Goal: Navigation & Orientation: Find specific page/section

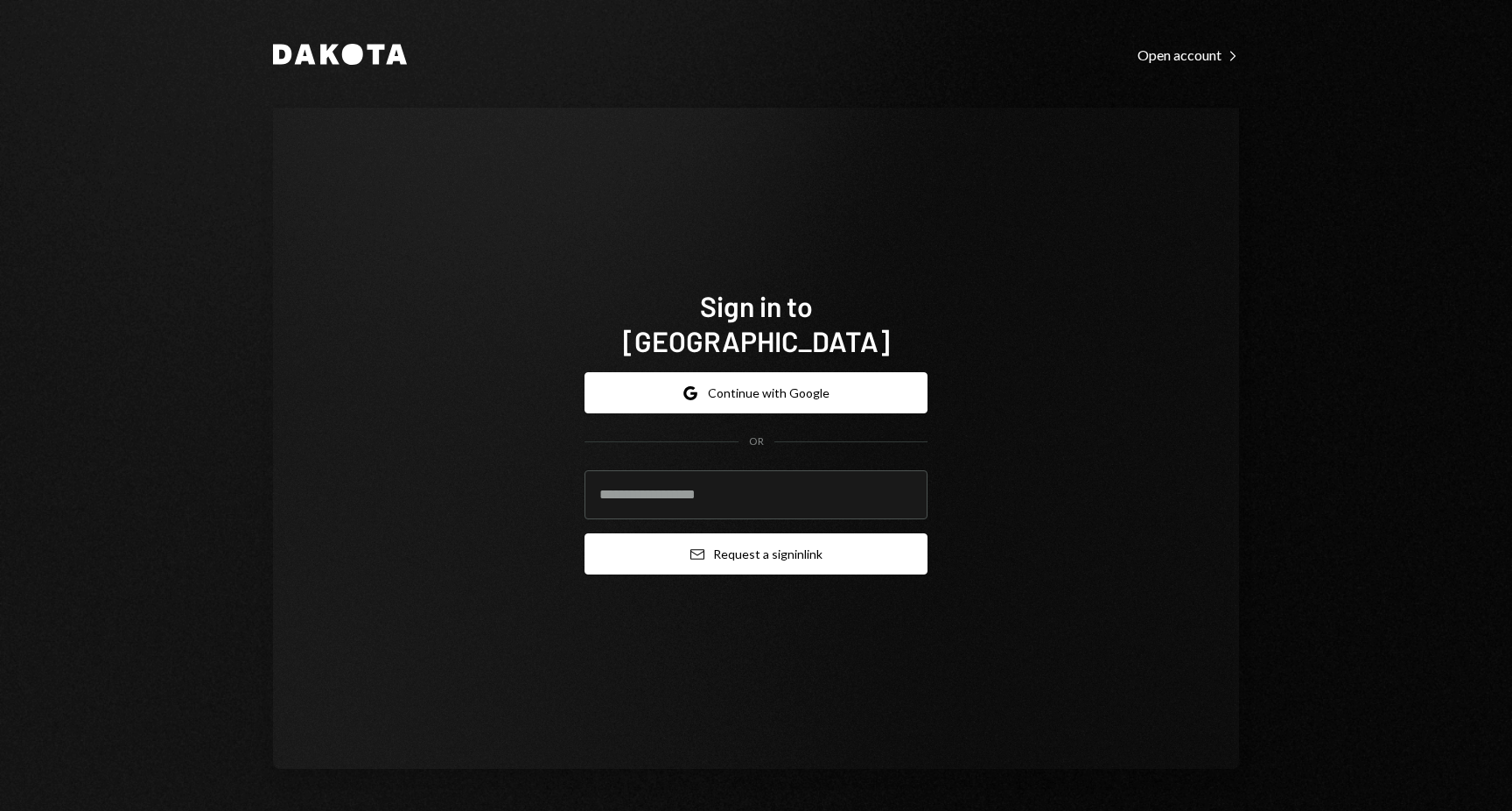
click at [768, 546] on button "Email Request a sign in link" at bounding box center [756, 553] width 343 height 41
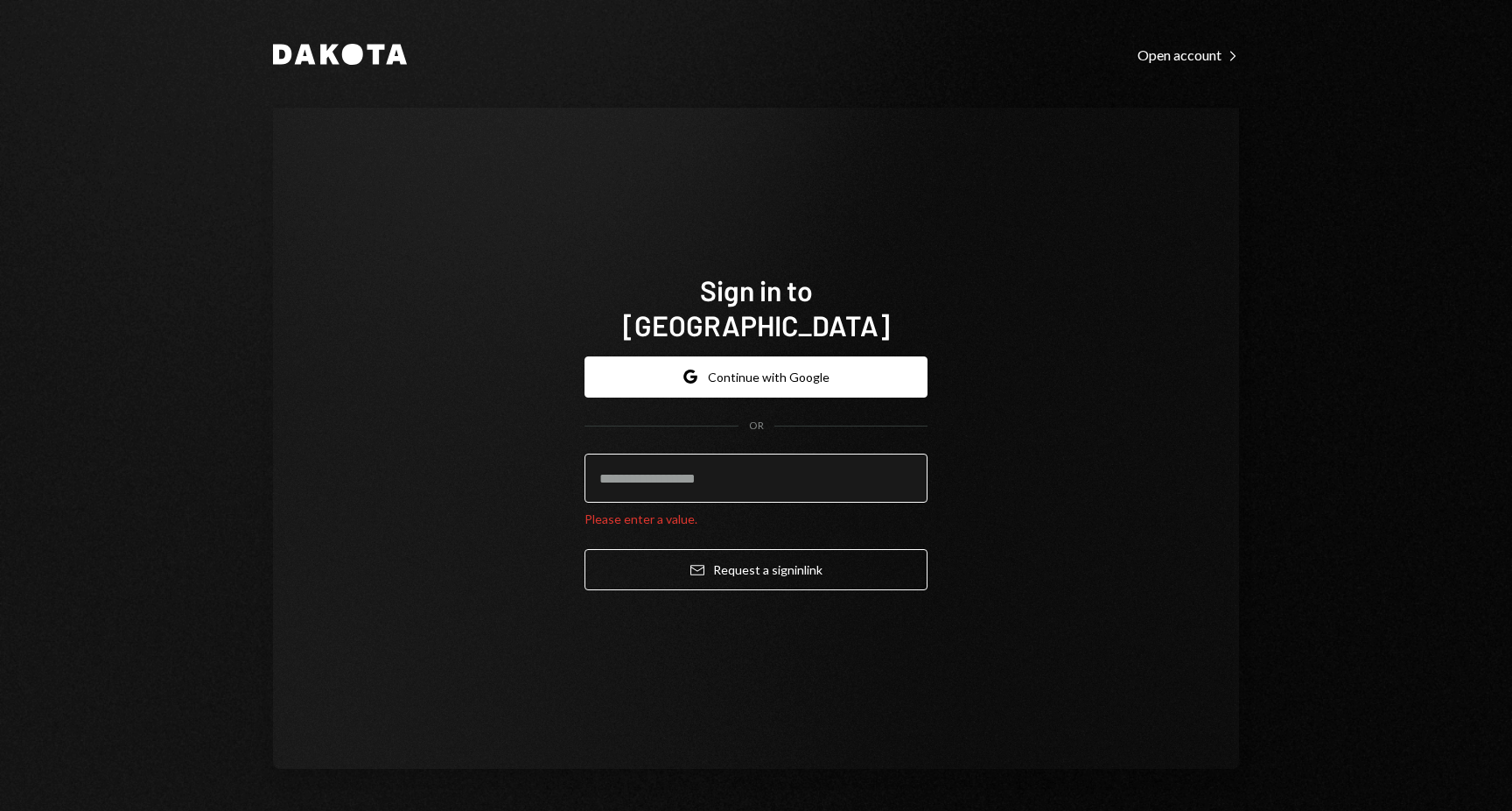
click at [674, 470] on input "email" at bounding box center [756, 478] width 343 height 49
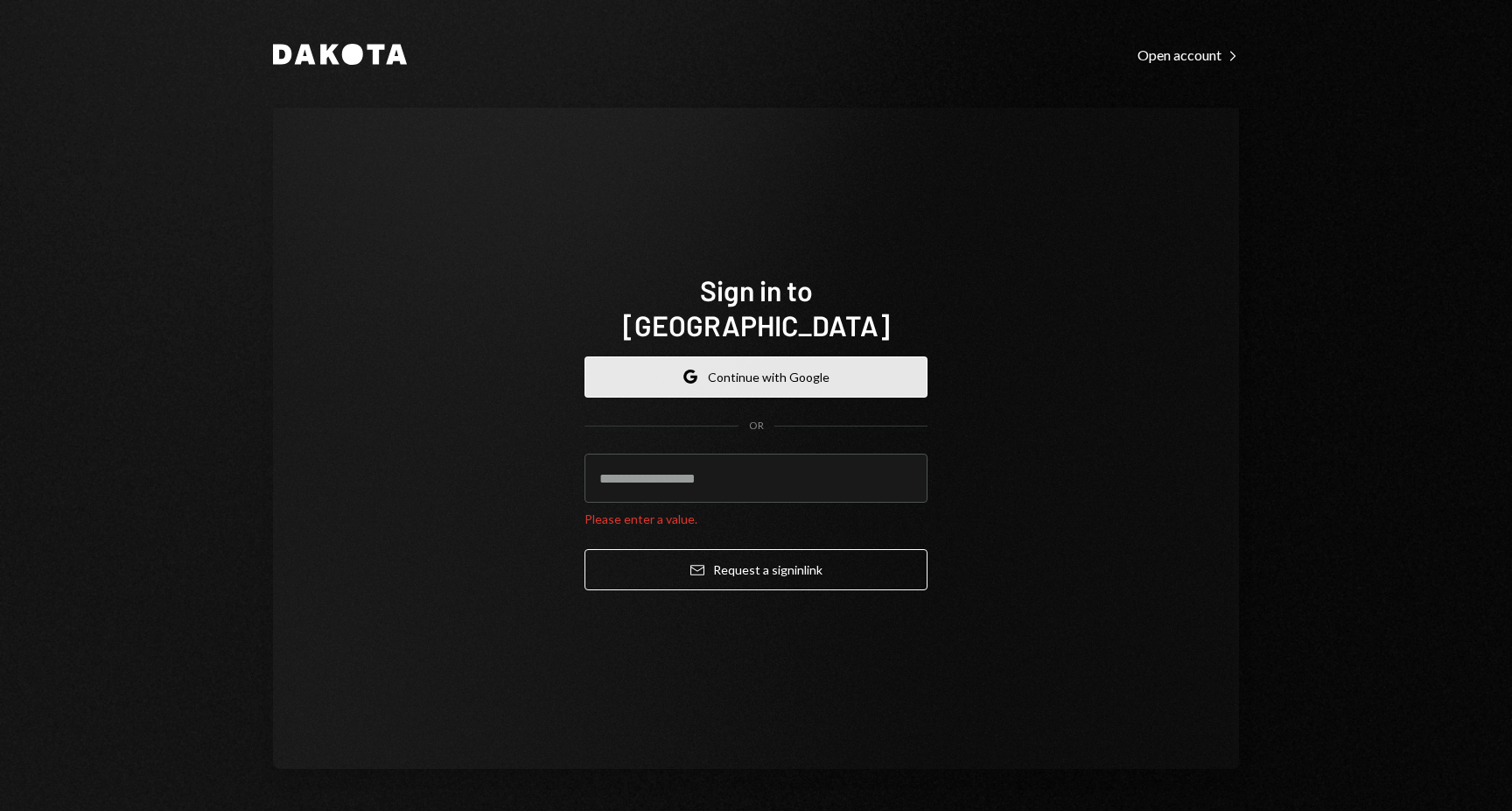
click at [716, 365] on button "Google Continue with Google" at bounding box center [756, 377] width 343 height 41
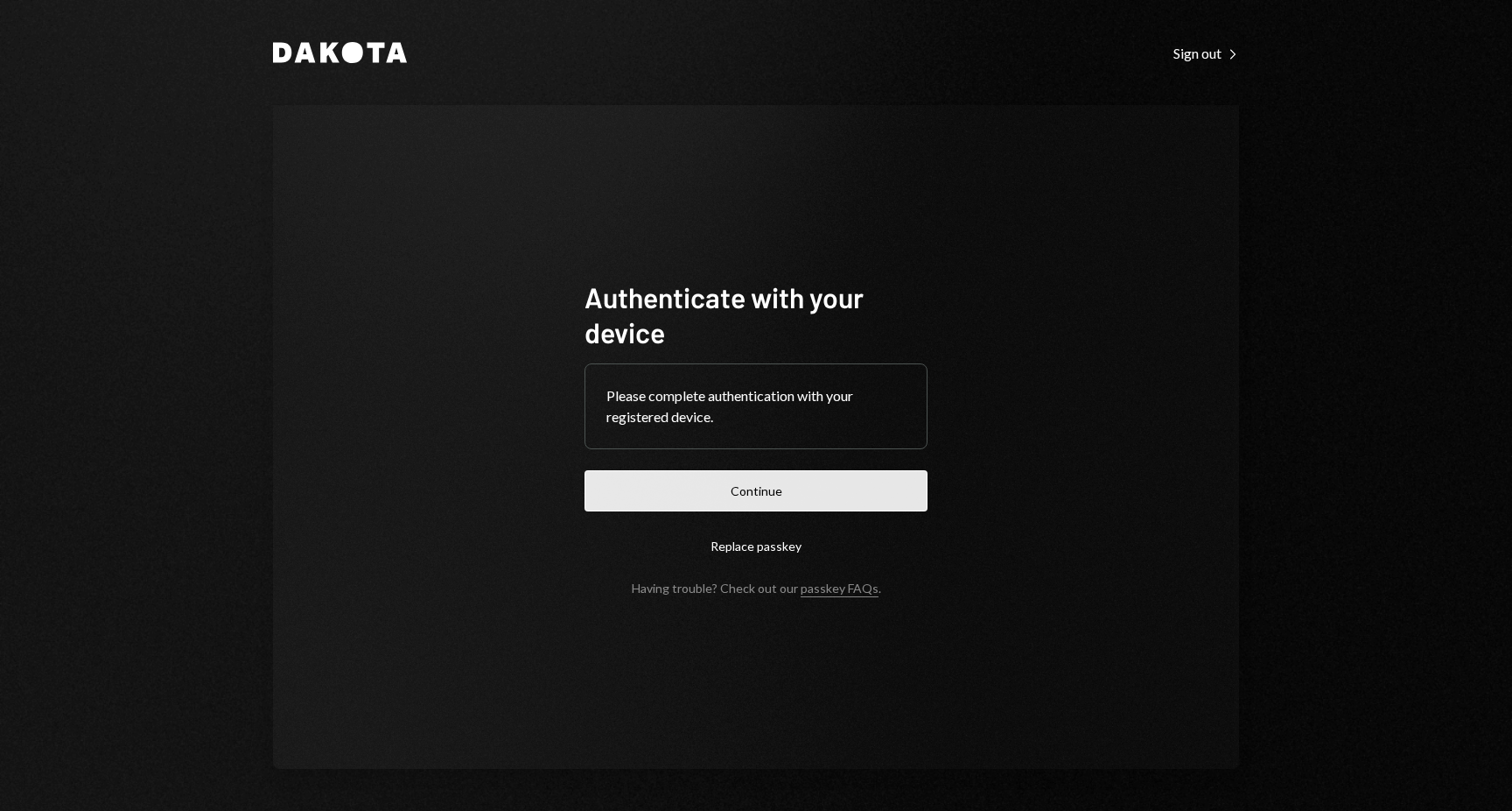
click at [778, 489] on button "Continue" at bounding box center [756, 490] width 343 height 41
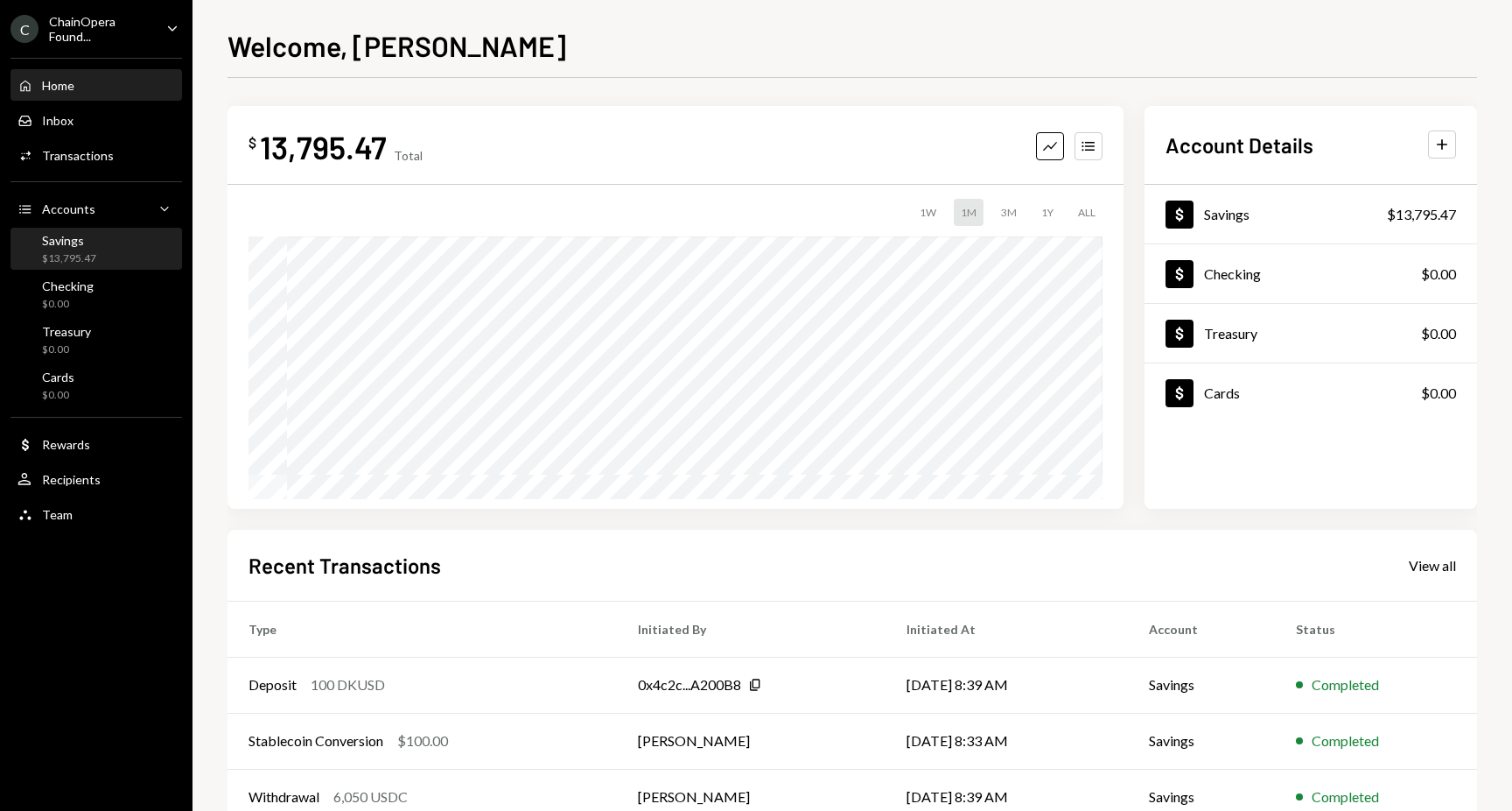
click at [82, 247] on div "Savings" at bounding box center [69, 241] width 54 height 15
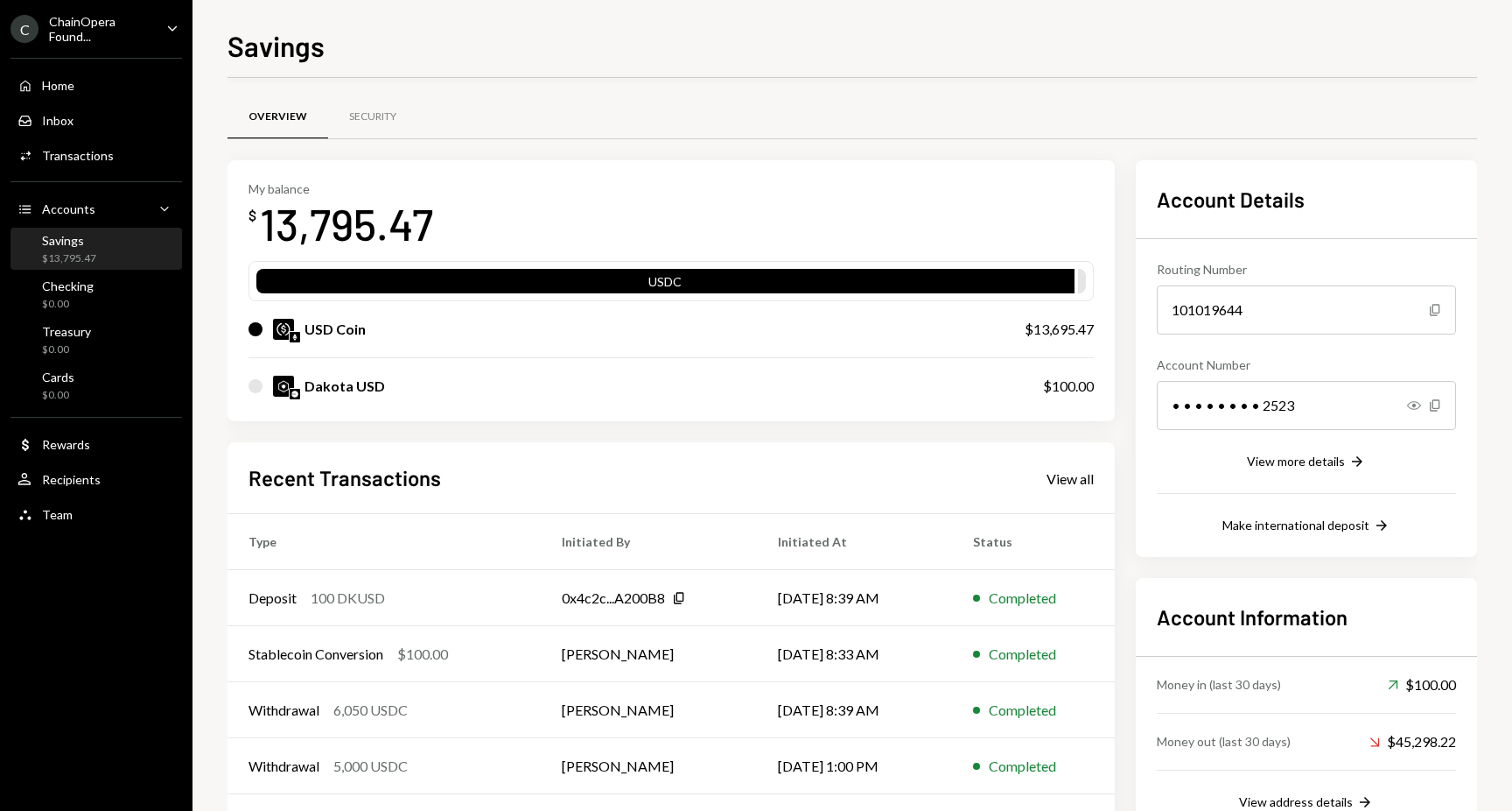
scroll to position [74, 0]
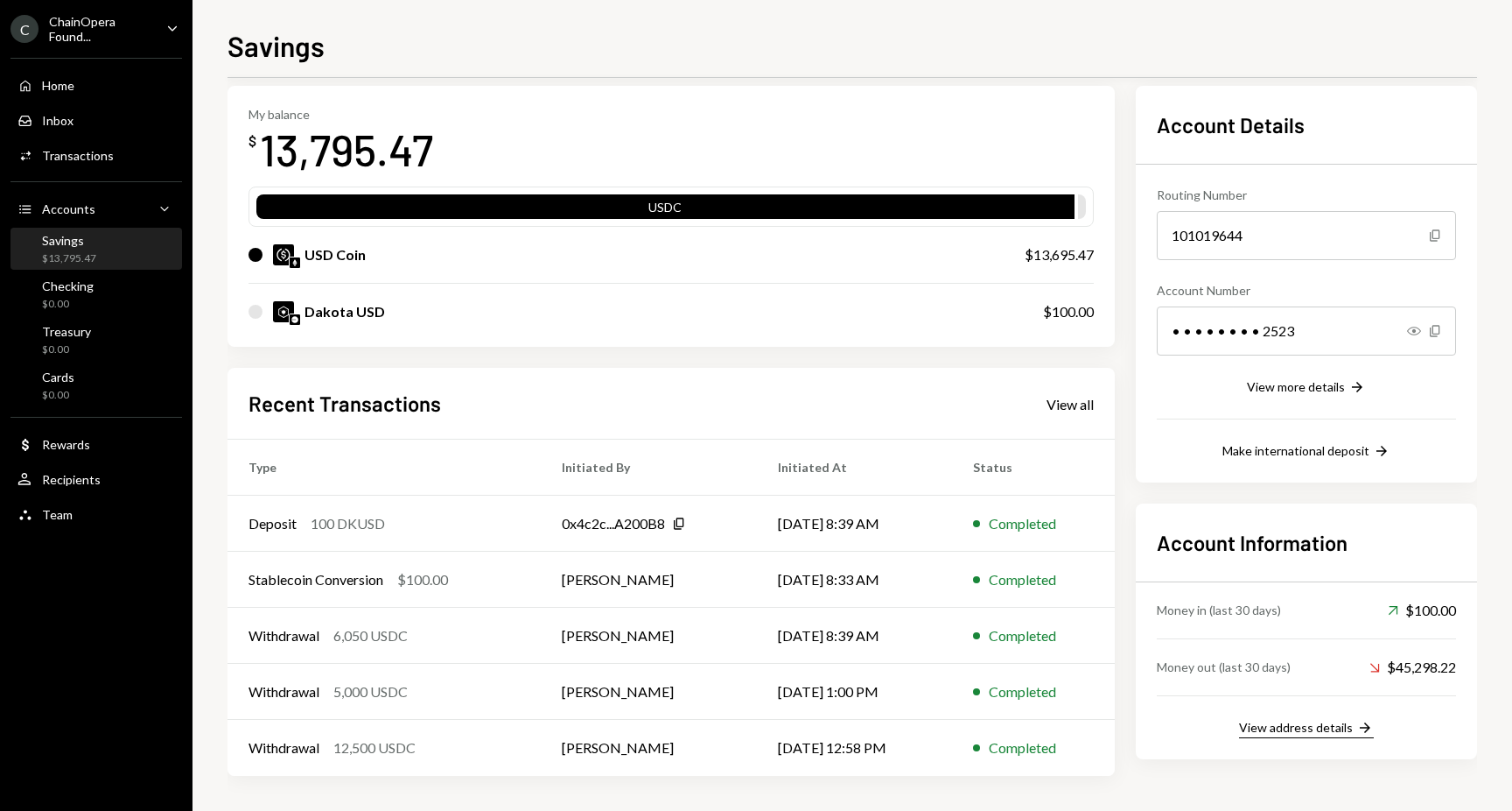
click at [1301, 732] on div "View address details" at bounding box center [1296, 727] width 114 height 15
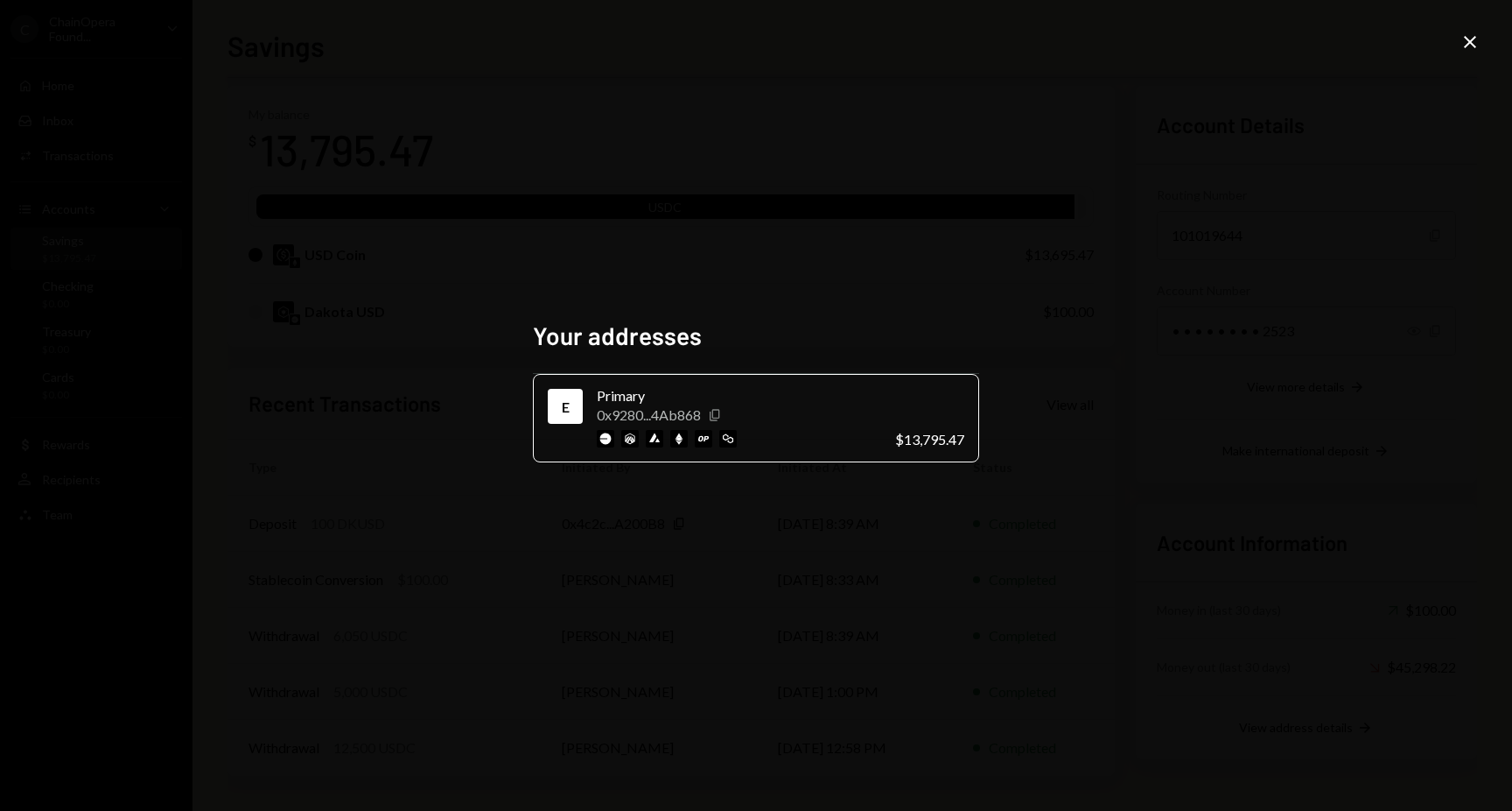
click at [715, 415] on icon "button" at bounding box center [714, 414] width 9 height 11
click at [1465, 44] on icon "Close" at bounding box center [1470, 41] width 21 height 21
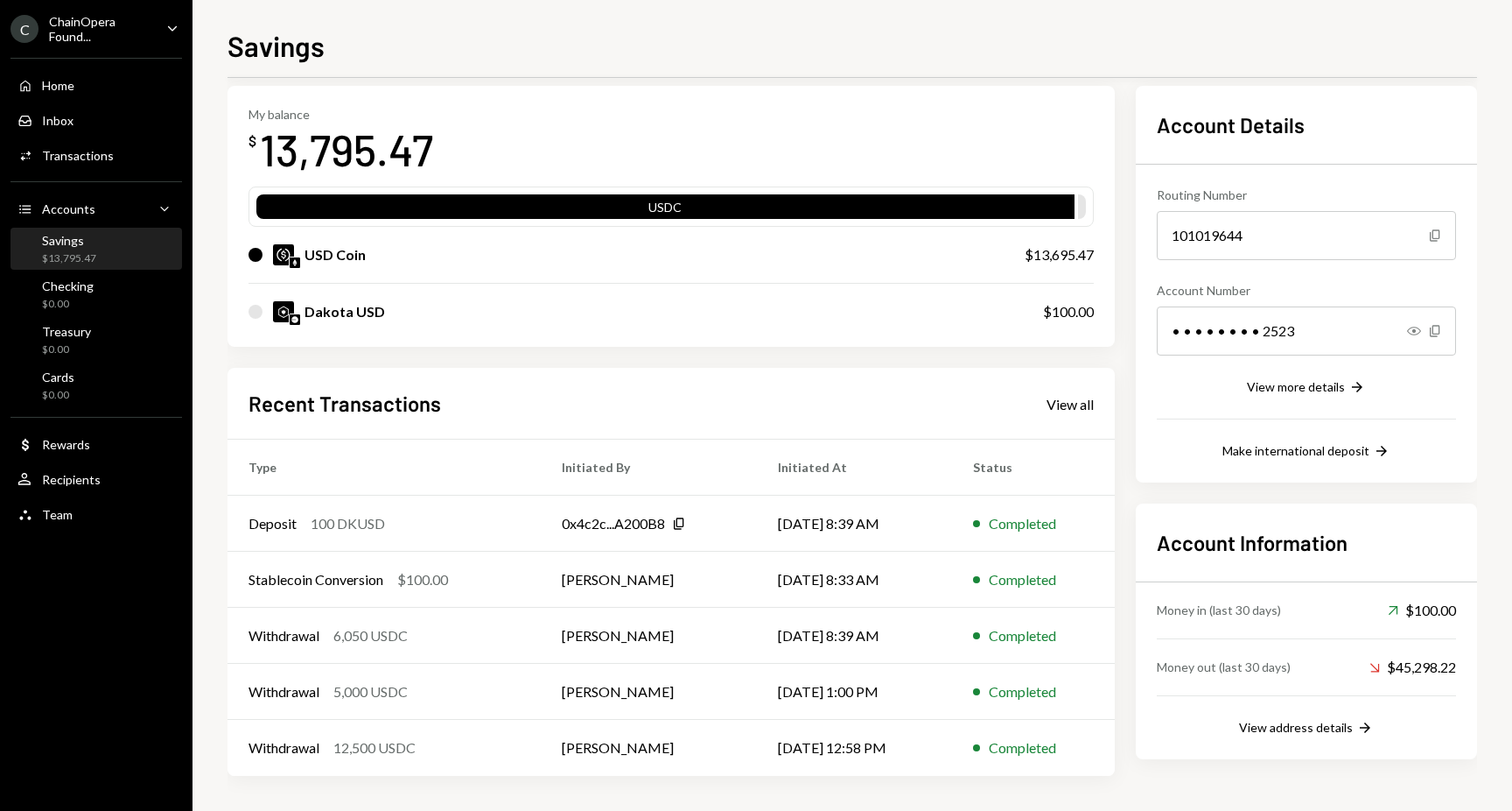
click at [77, 248] on div "Savings $13,795.47" at bounding box center [69, 250] width 54 height 33
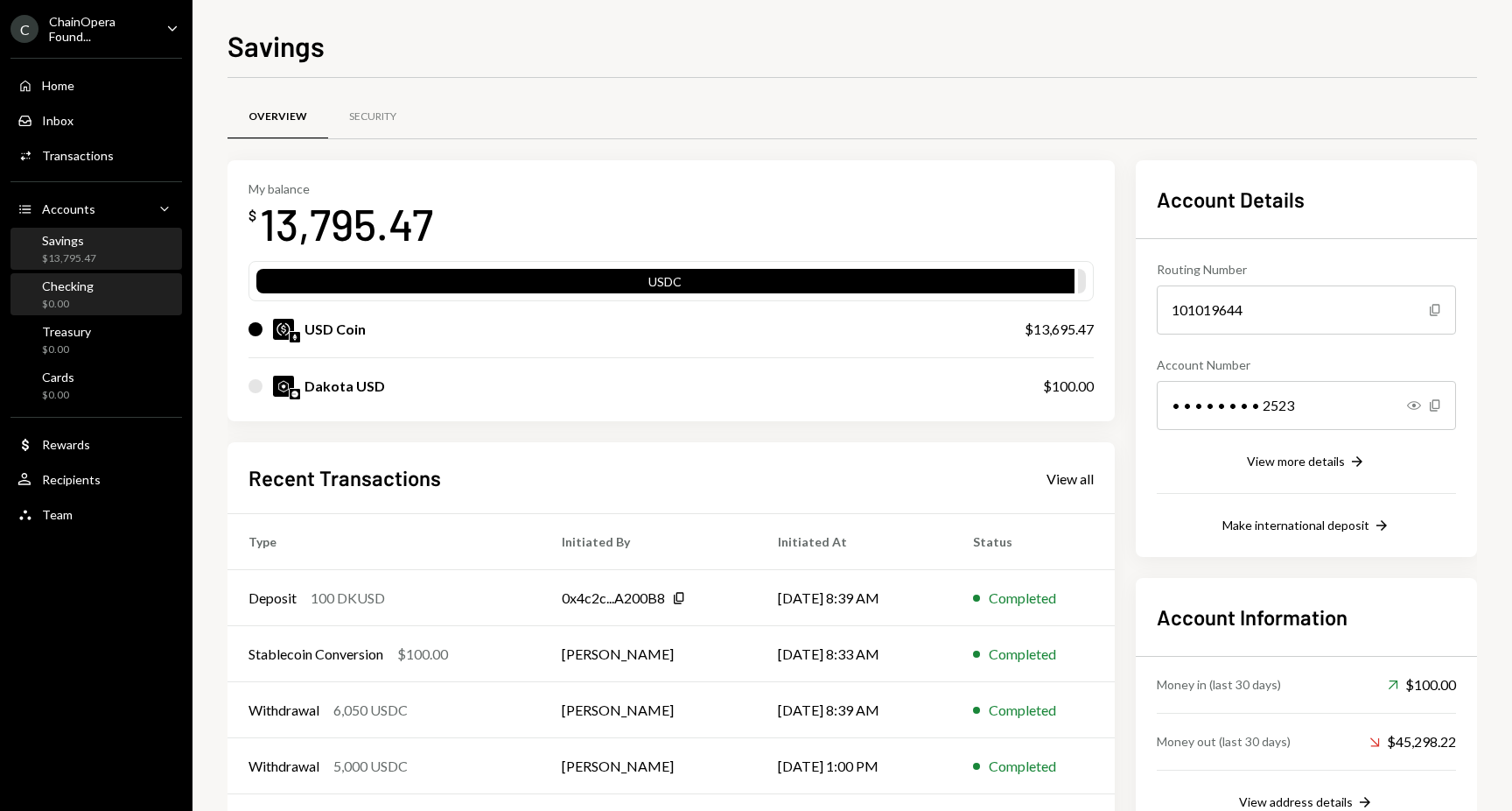
click at [77, 289] on div "Checking" at bounding box center [68, 286] width 51 height 15
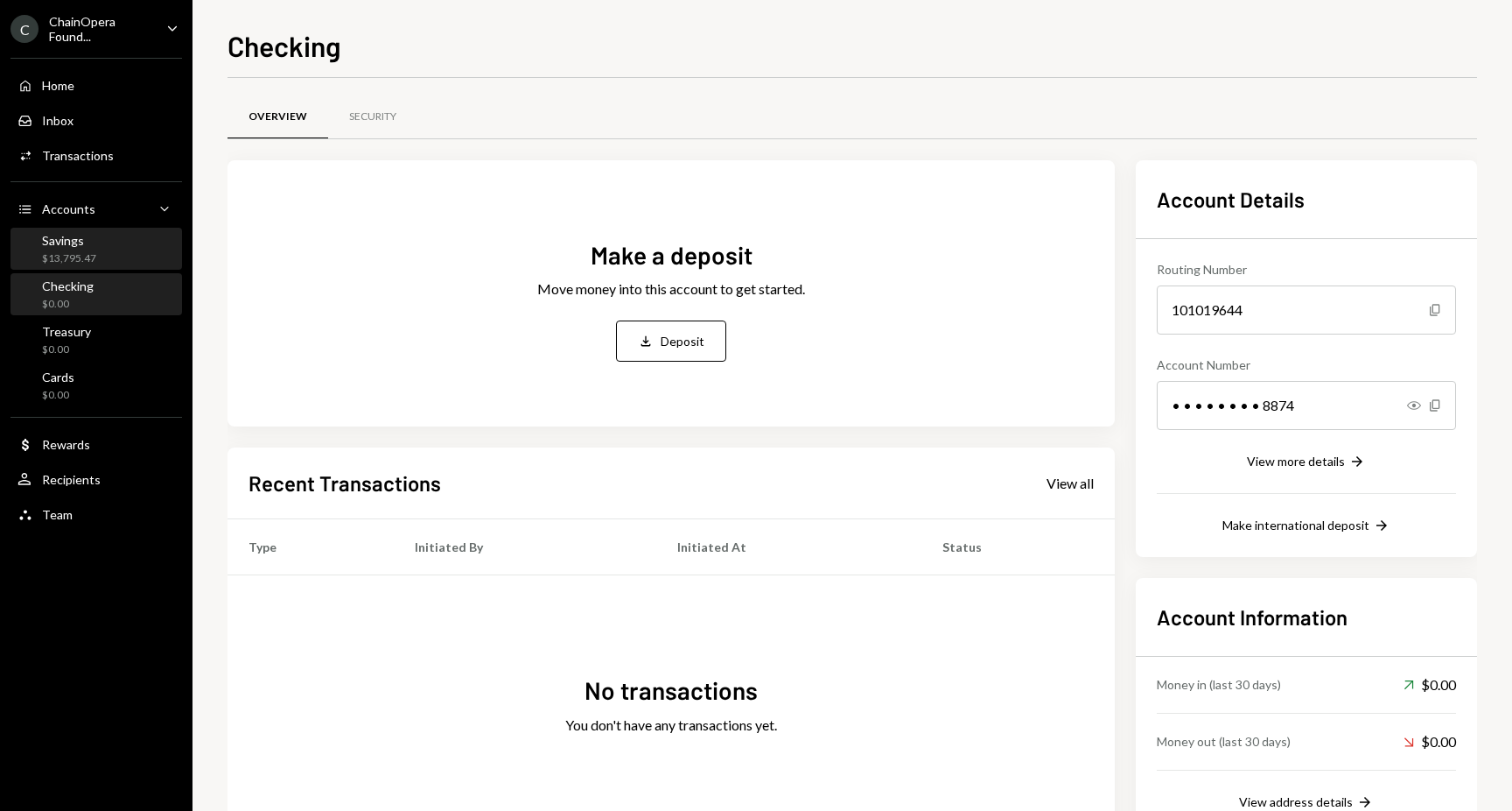
click at [78, 245] on div "Savings" at bounding box center [69, 241] width 54 height 15
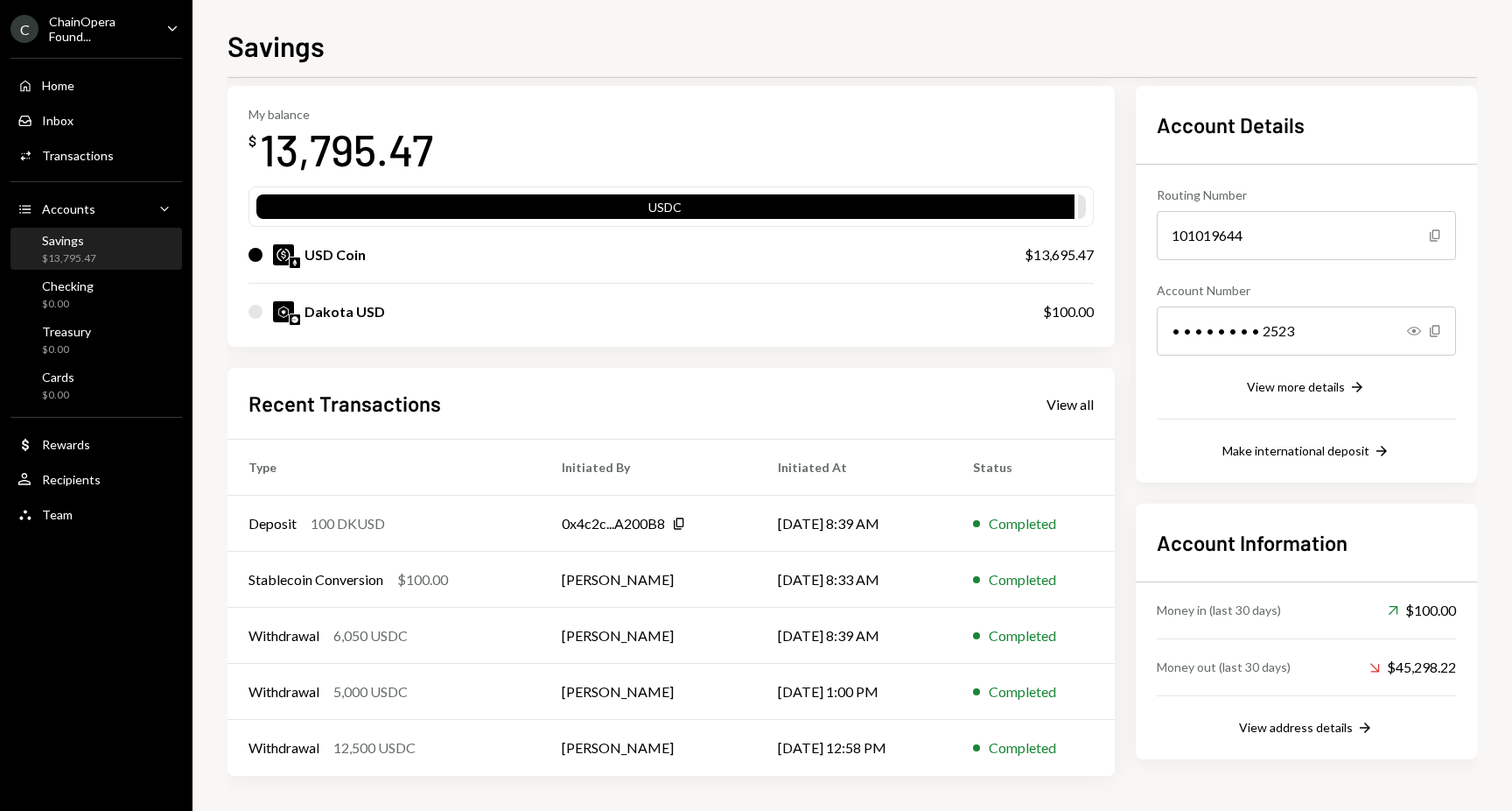
scroll to position [54, 0]
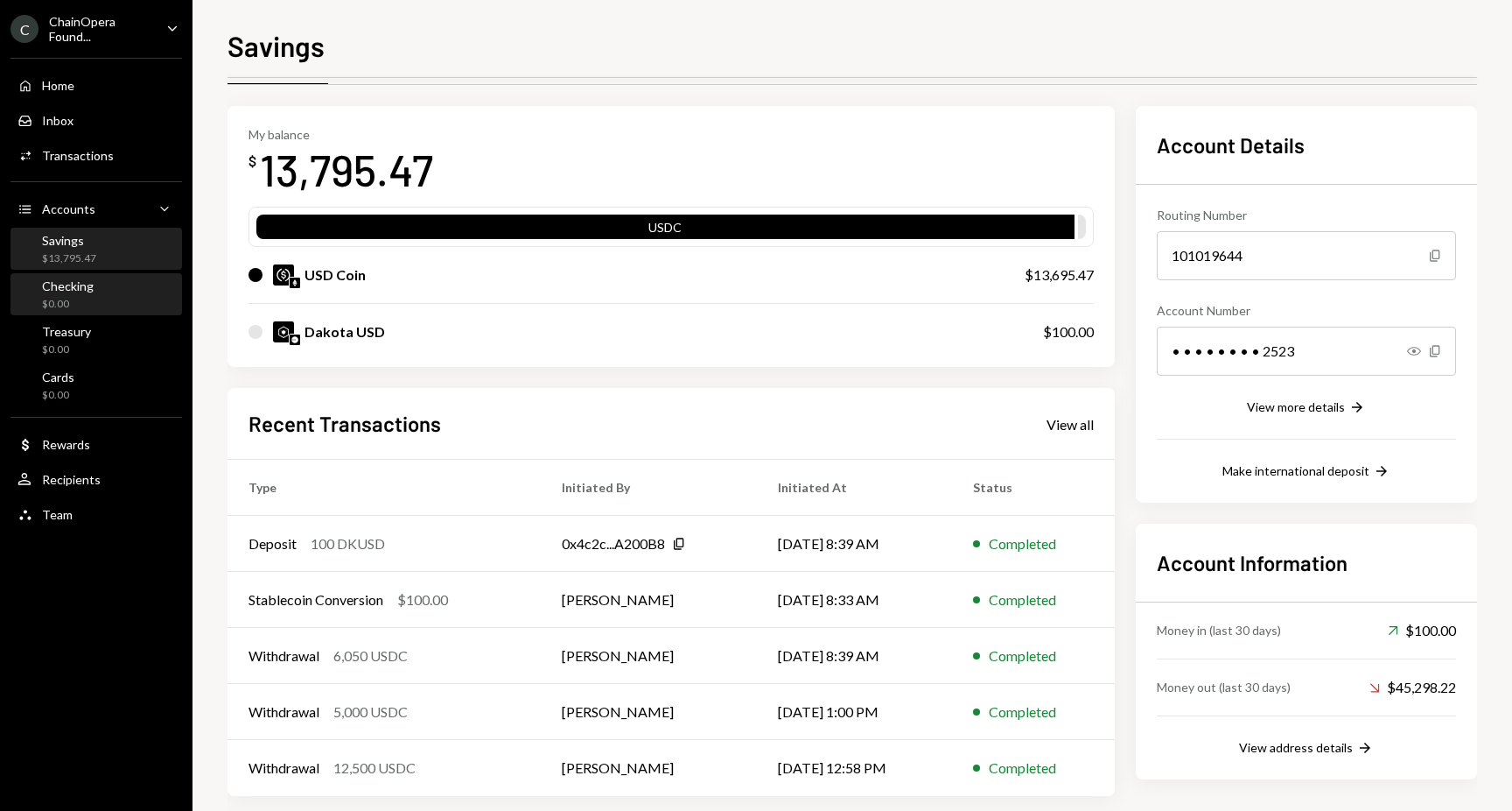
click at [90, 285] on div "Checking" at bounding box center [68, 286] width 51 height 15
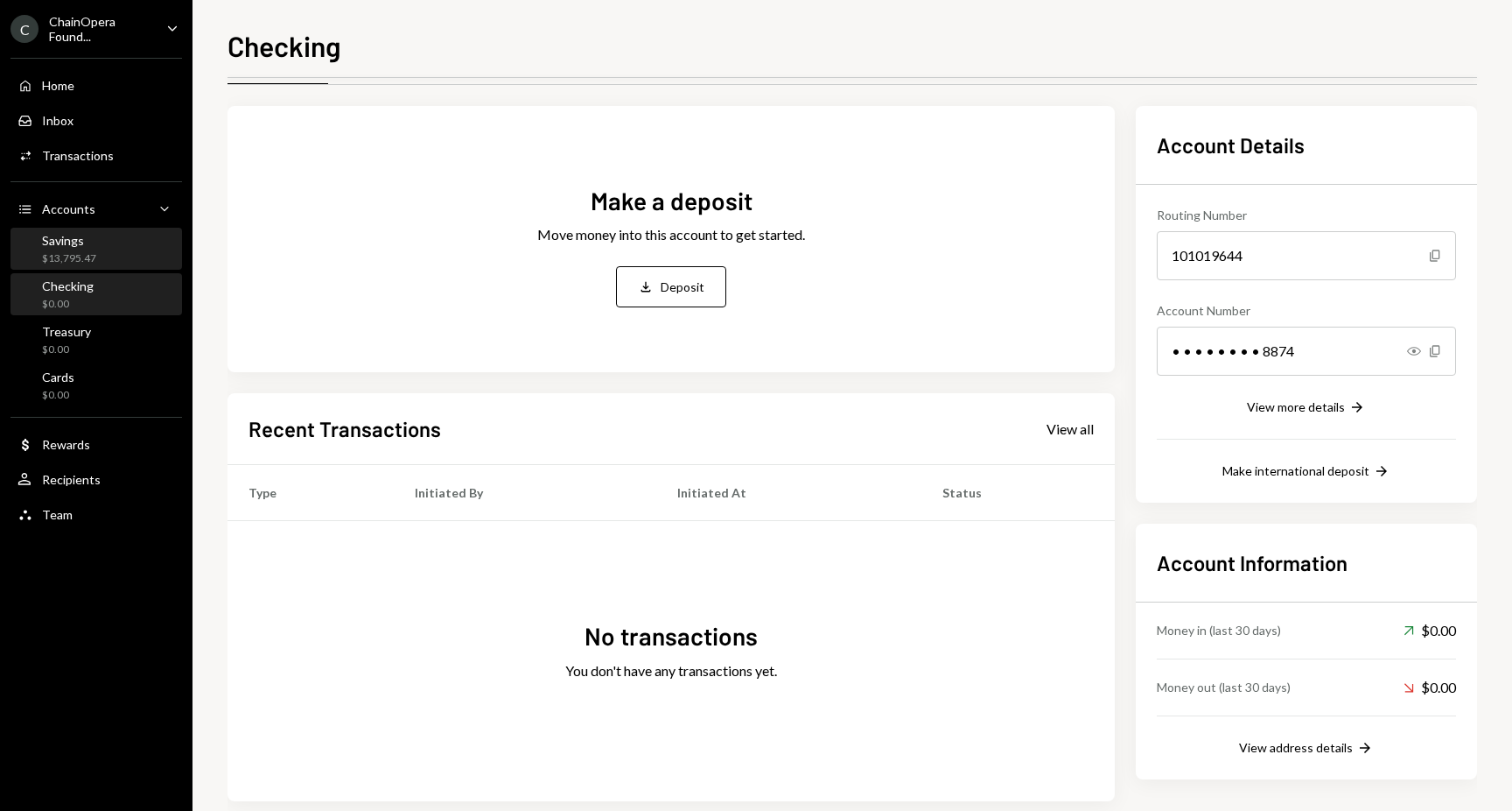
click at [102, 251] on div "Savings $13,795.47" at bounding box center [96, 250] width 158 height 33
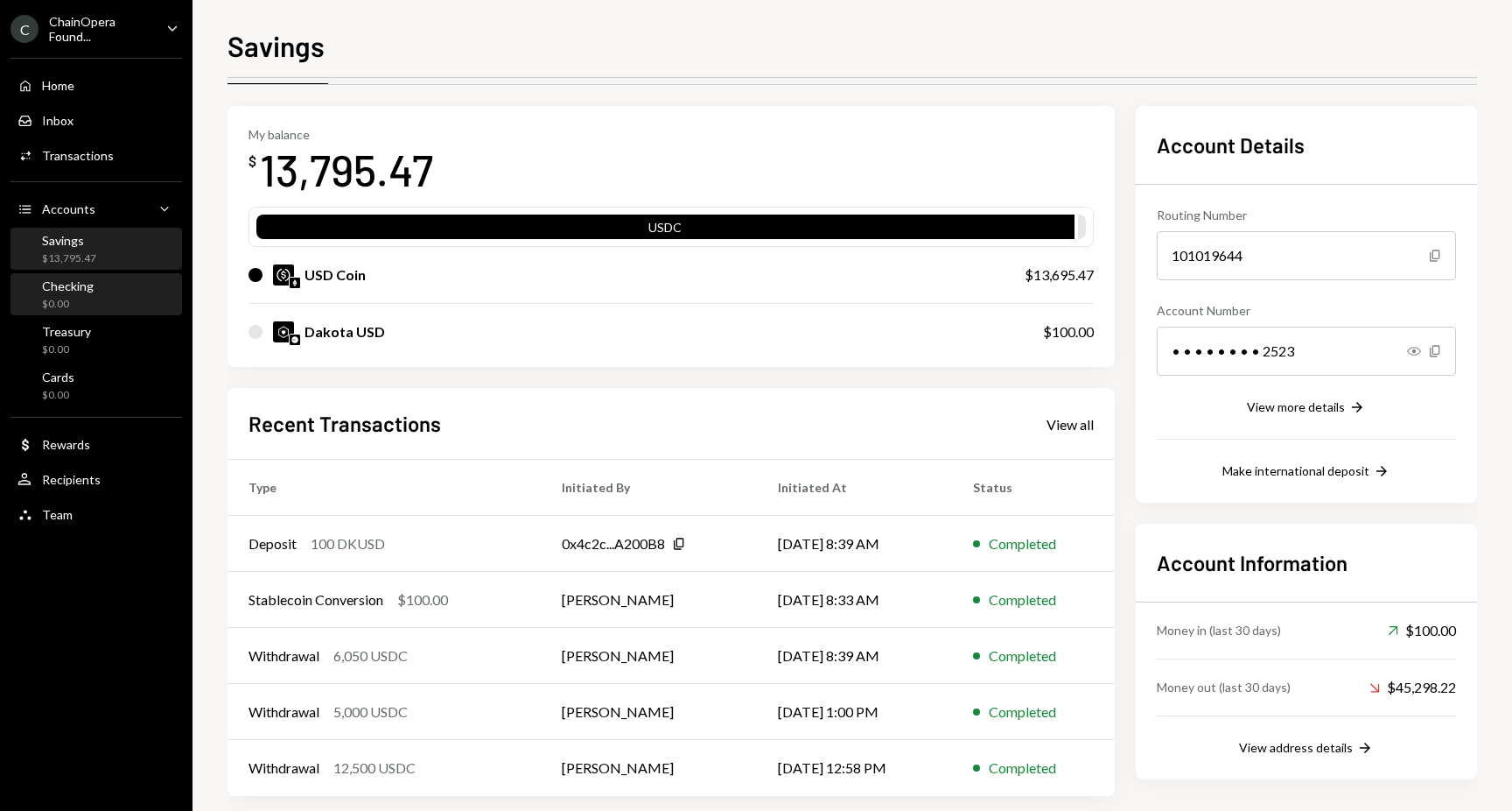
click at [102, 285] on div "Checking $0.00" at bounding box center [96, 295] width 158 height 33
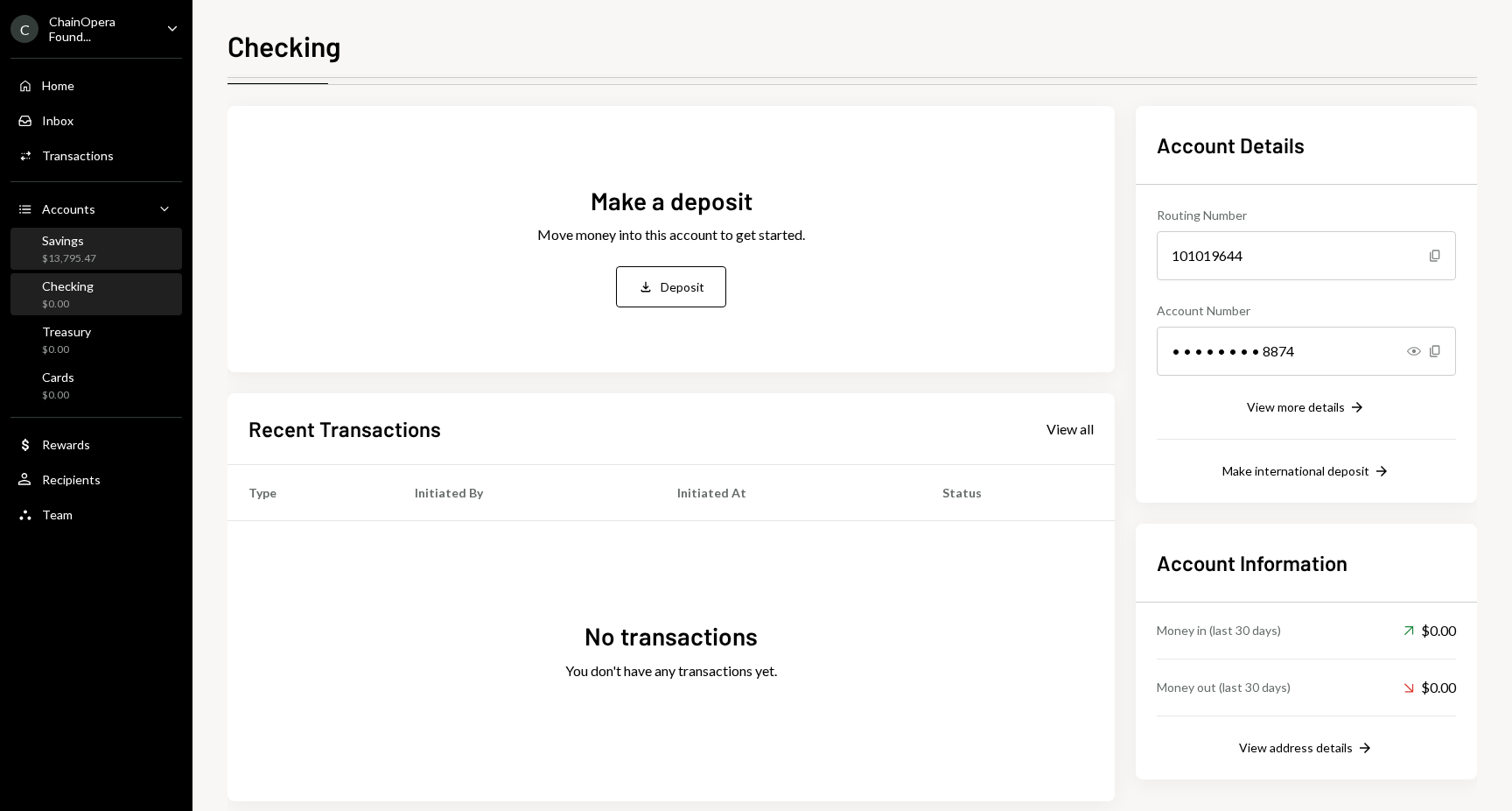
click at [99, 235] on div "Savings $13,795.47" at bounding box center [96, 250] width 158 height 33
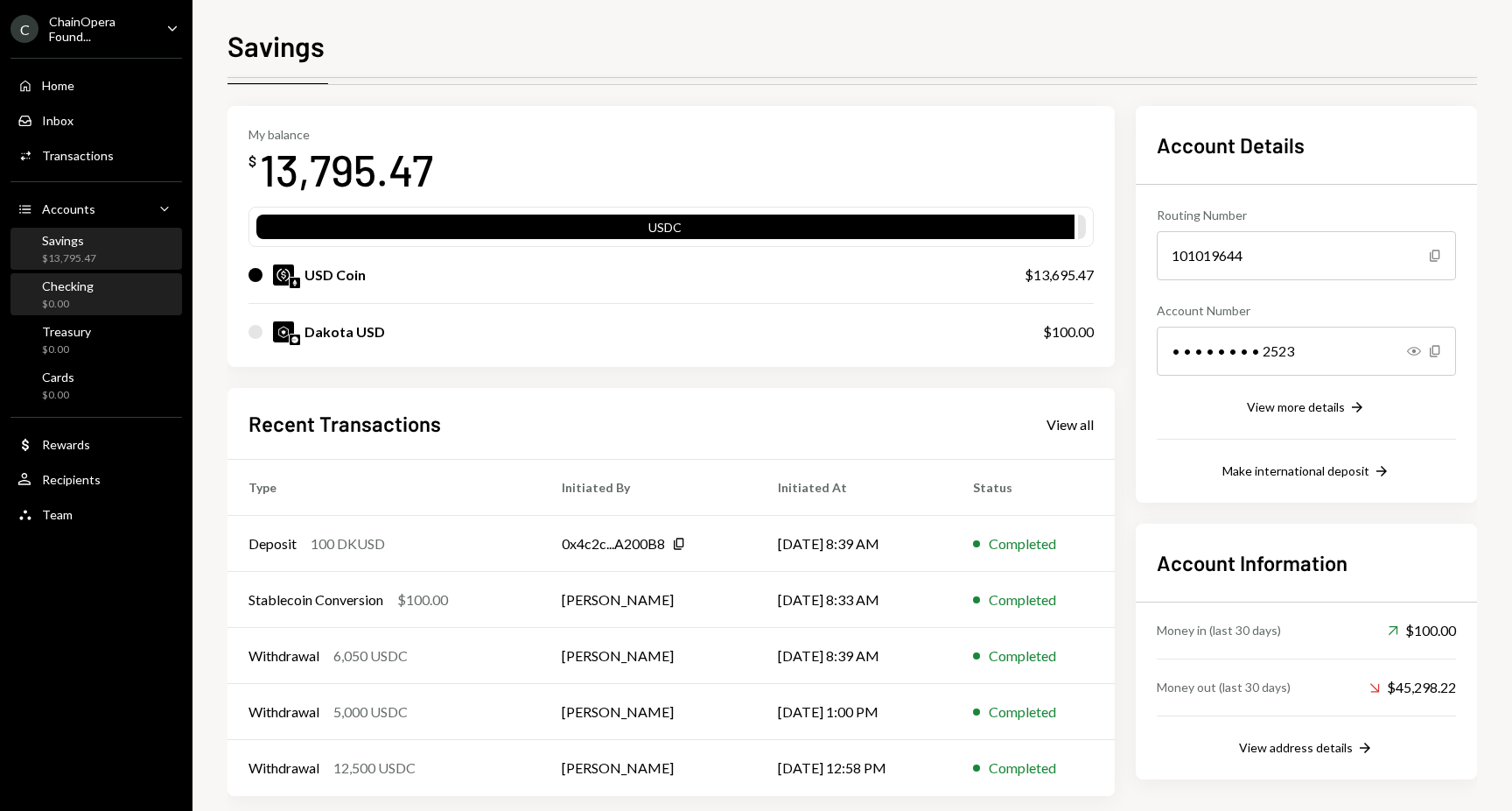
click at [109, 296] on div "Checking $0.00" at bounding box center [96, 295] width 158 height 33
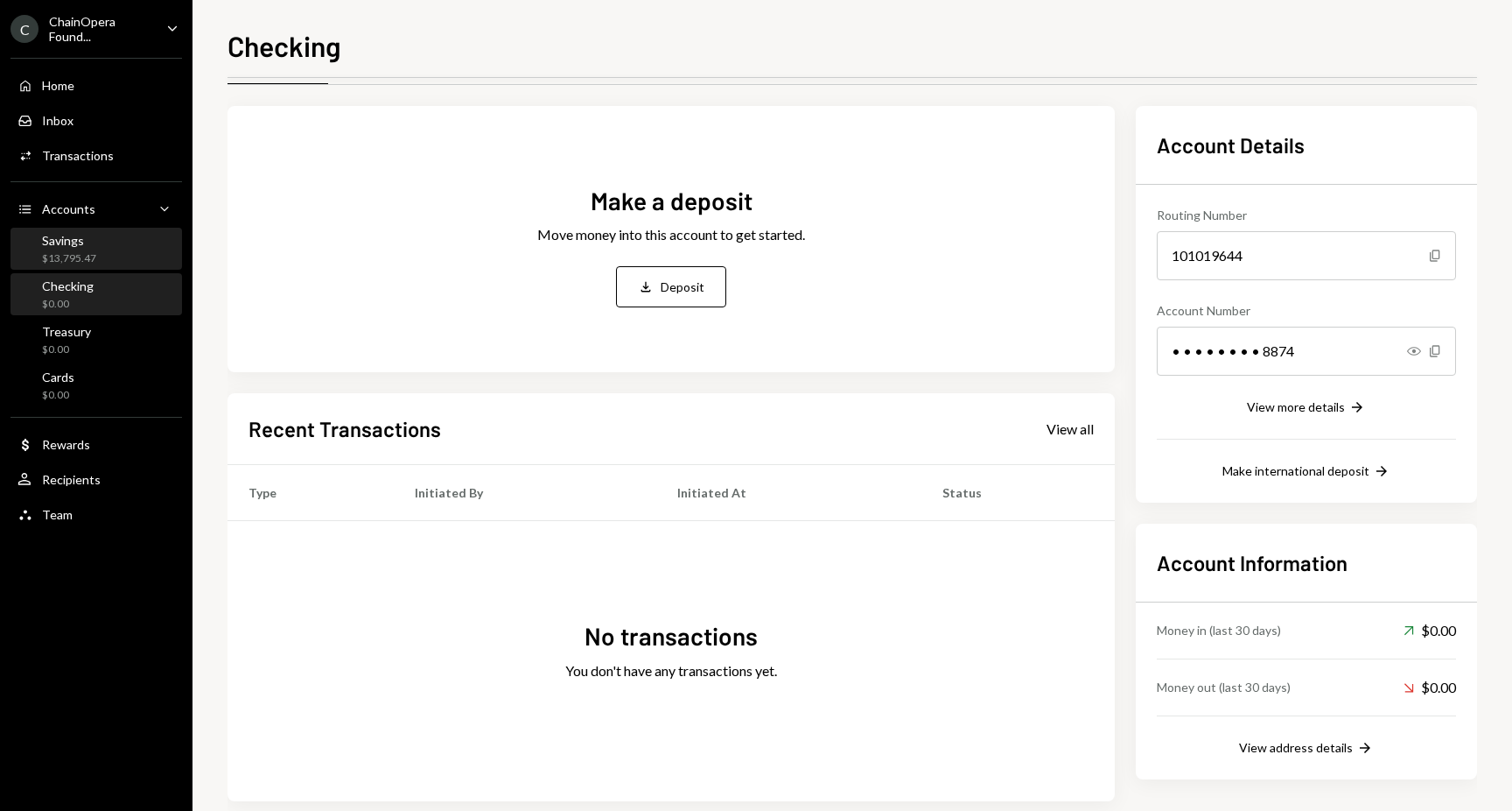
click at [105, 253] on div "Savings $13,795.47" at bounding box center [96, 250] width 158 height 33
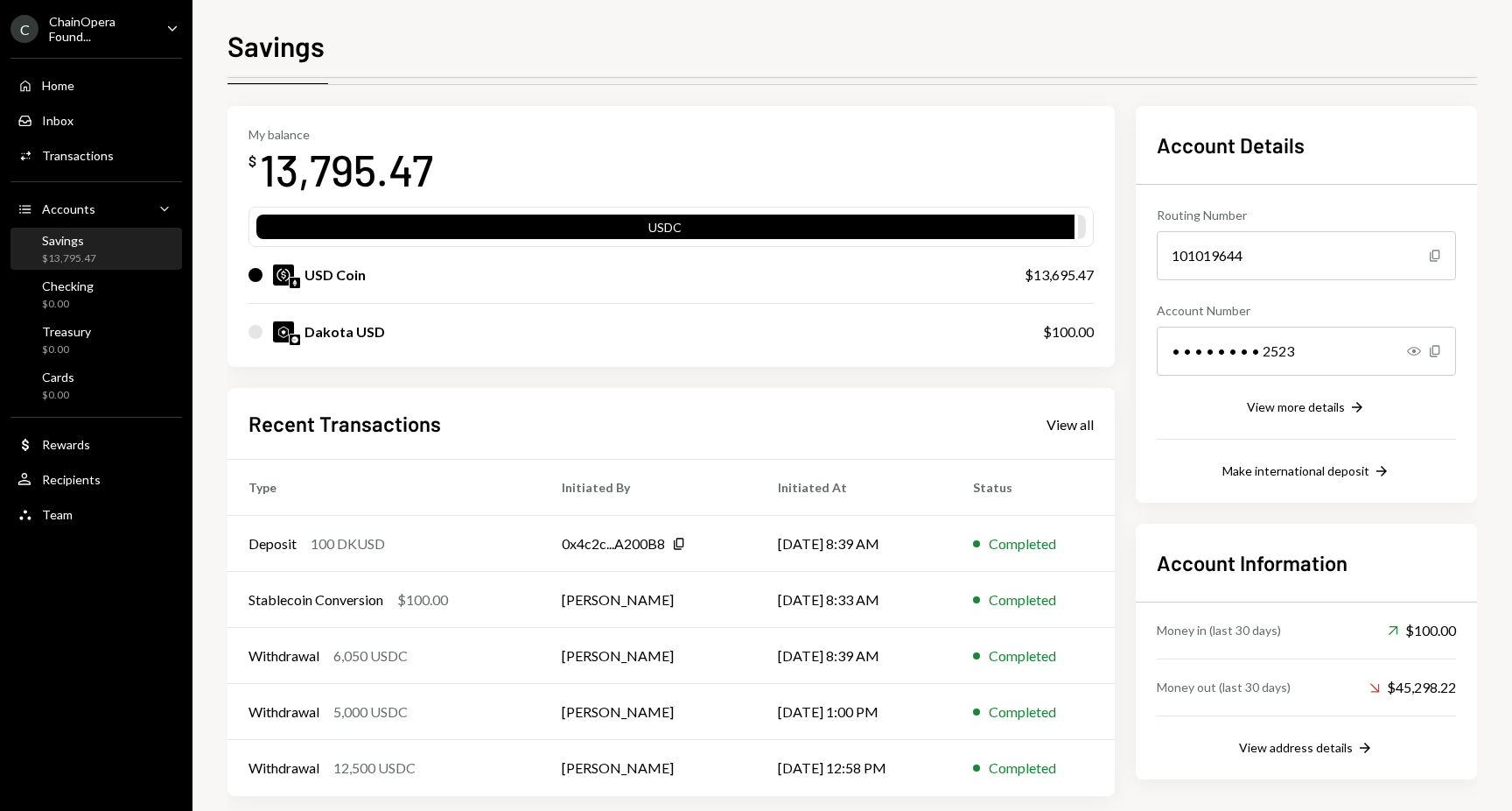
click at [1115, 546] on div "My balance $ 13,795.47 USDC USD Coin $13,695.47 Dakota USD $100.00 Recent Trans…" at bounding box center [852, 450] width 1249 height 690
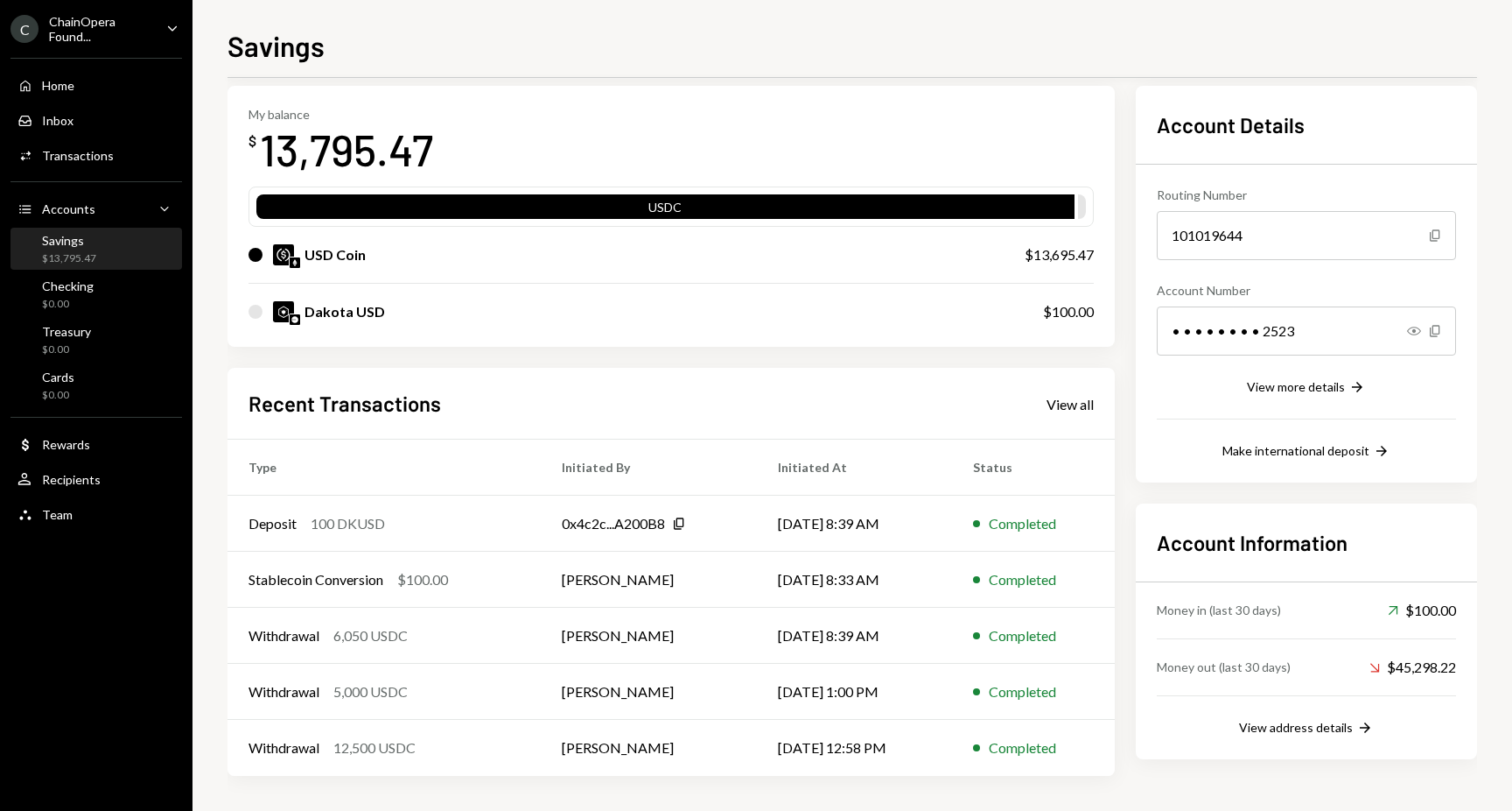
click at [90, 249] on div "Savings $13,795.47" at bounding box center [69, 250] width 54 height 33
click at [82, 306] on div "$0.00" at bounding box center [68, 304] width 51 height 15
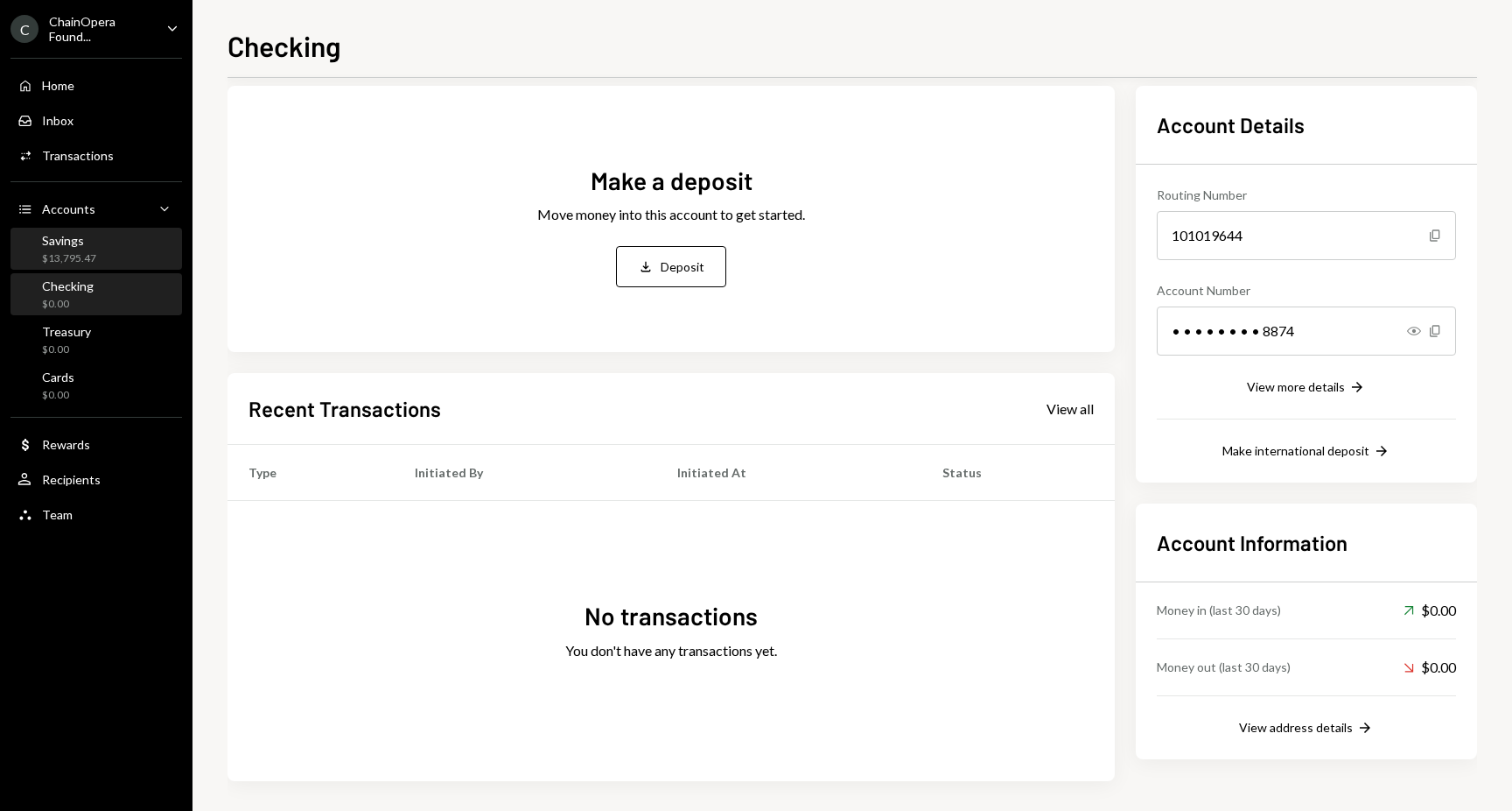
click at [88, 255] on div "$13,795.47" at bounding box center [69, 259] width 54 height 15
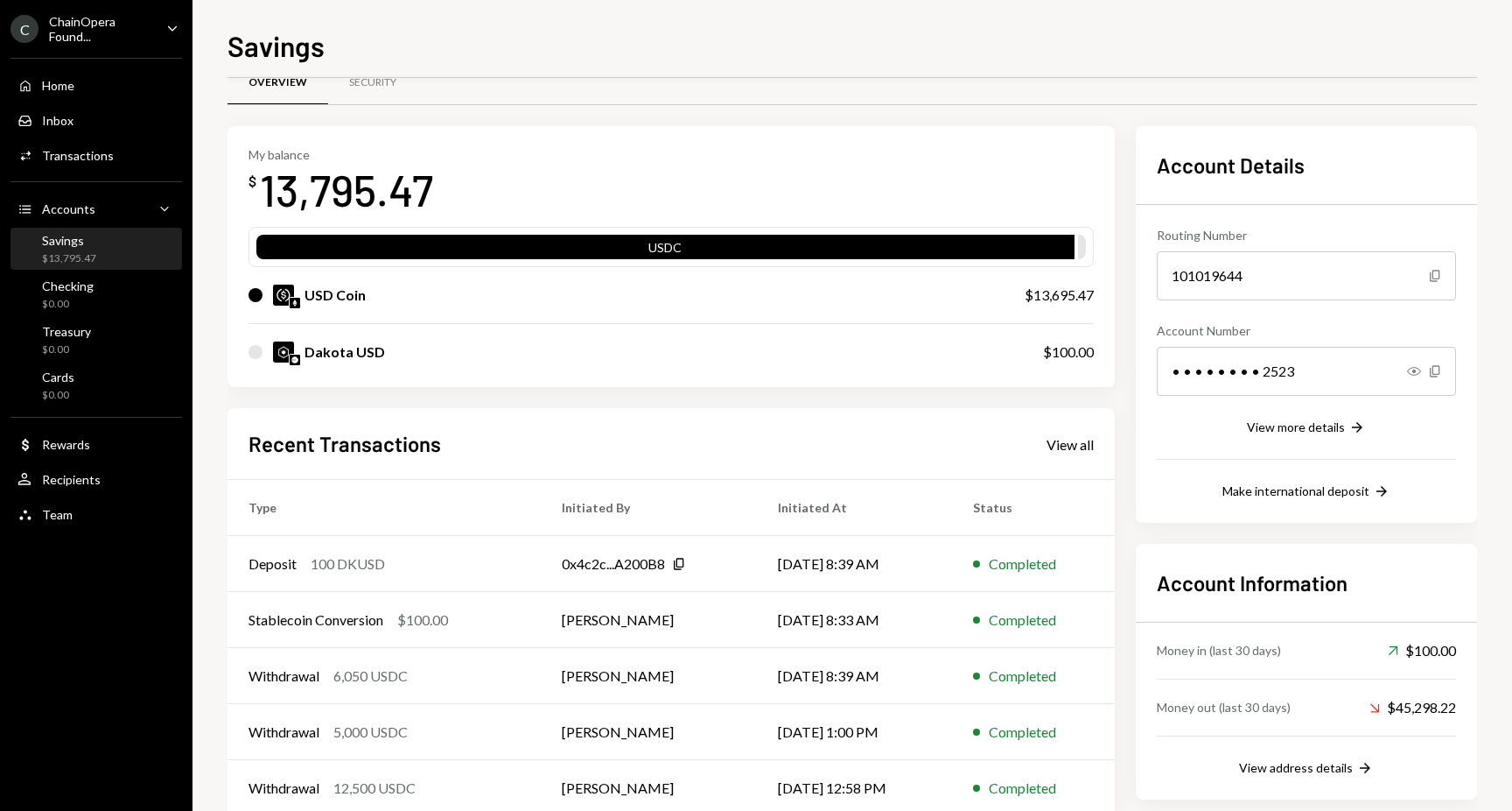
scroll to position [74, 0]
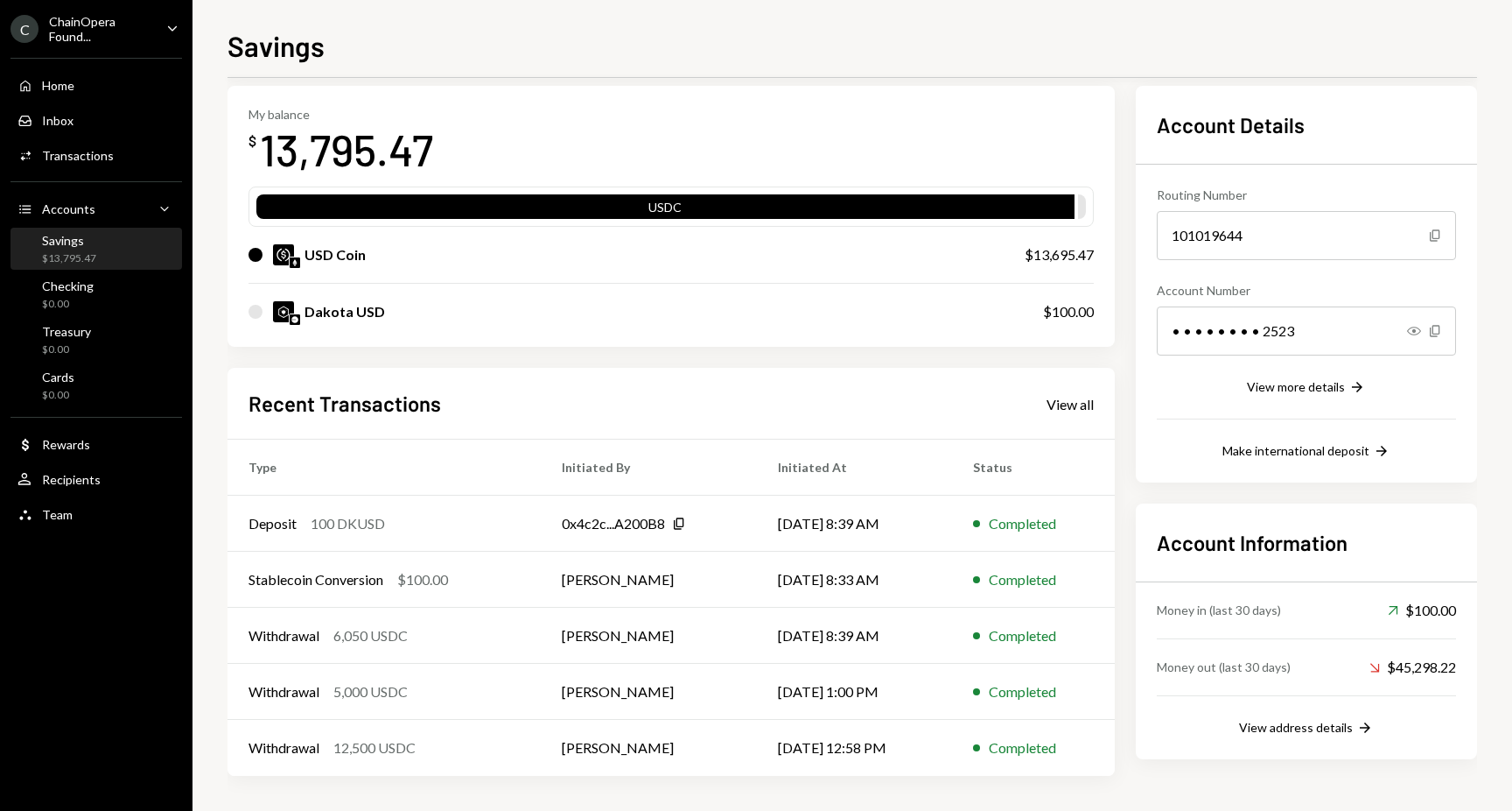
click at [994, 242] on div "USD Coin $13,695.47" at bounding box center [671, 254] width 846 height 56
click at [993, 260] on div "USD Coin $13,695.47" at bounding box center [671, 254] width 846 height 56
click at [84, 282] on div "Checking" at bounding box center [68, 286] width 51 height 15
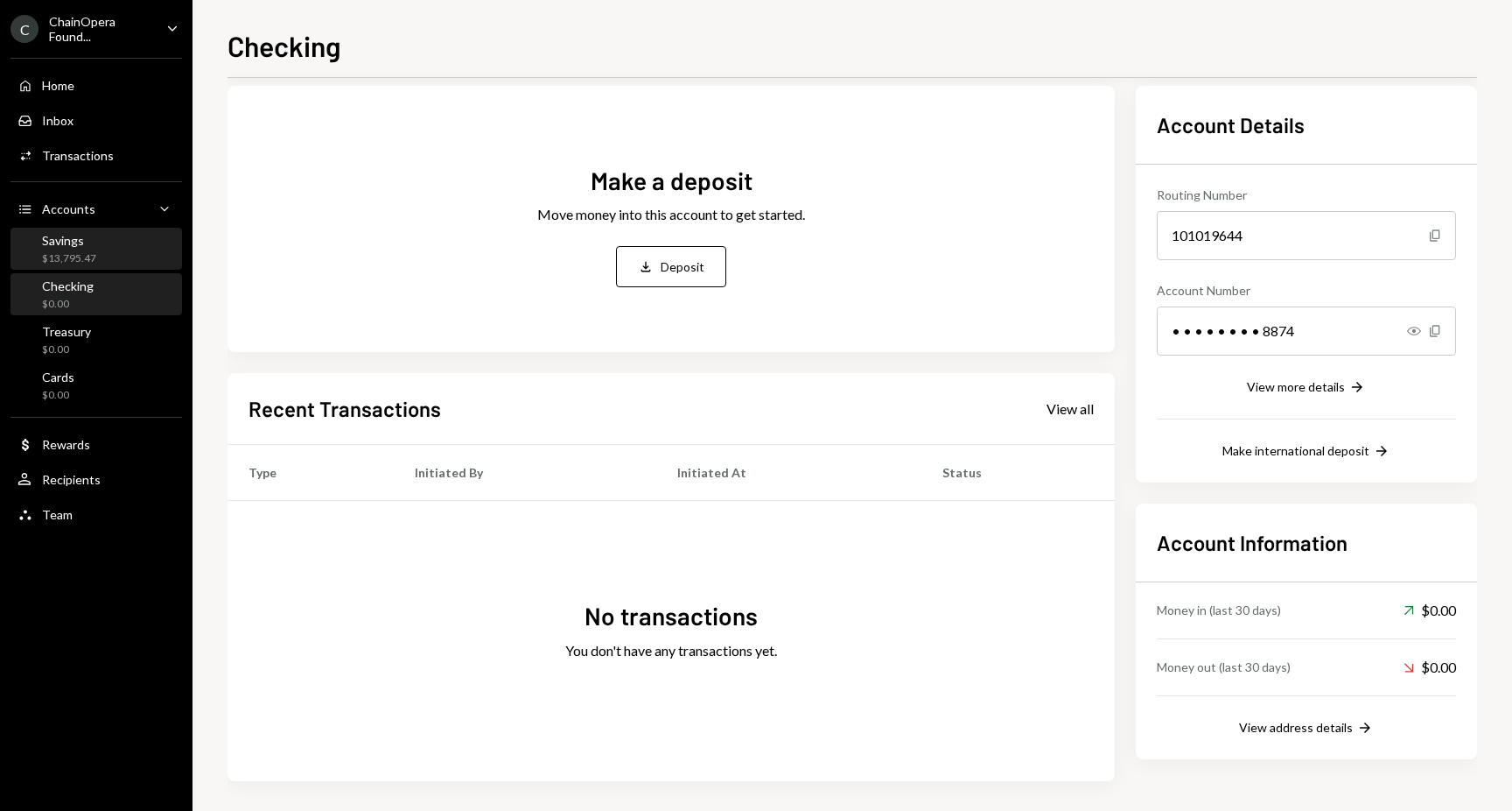
click at [107, 245] on div "Savings $13,795.47" at bounding box center [96, 250] width 158 height 33
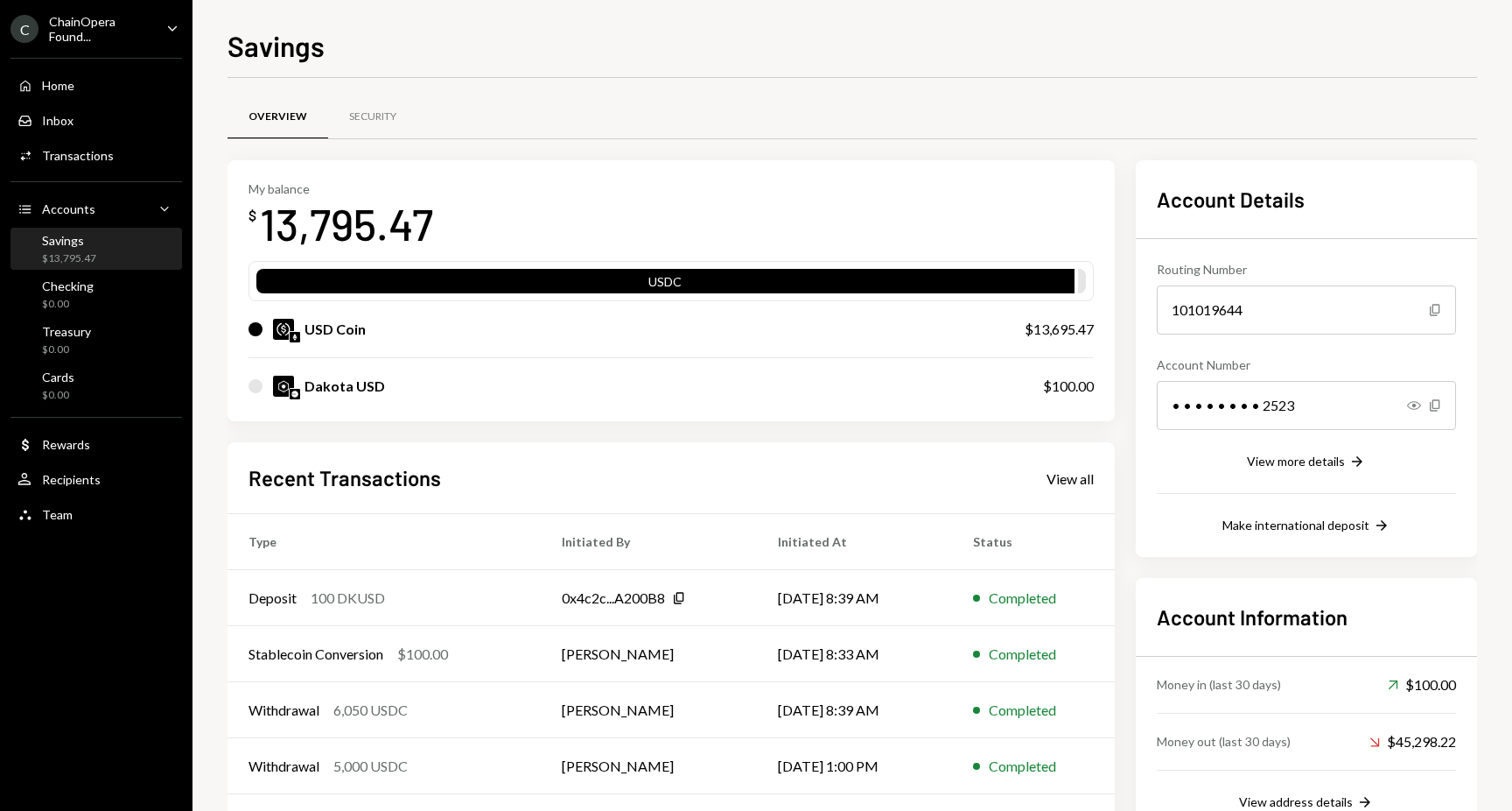
click at [107, 255] on div "Savings $13,795.47" at bounding box center [96, 250] width 158 height 33
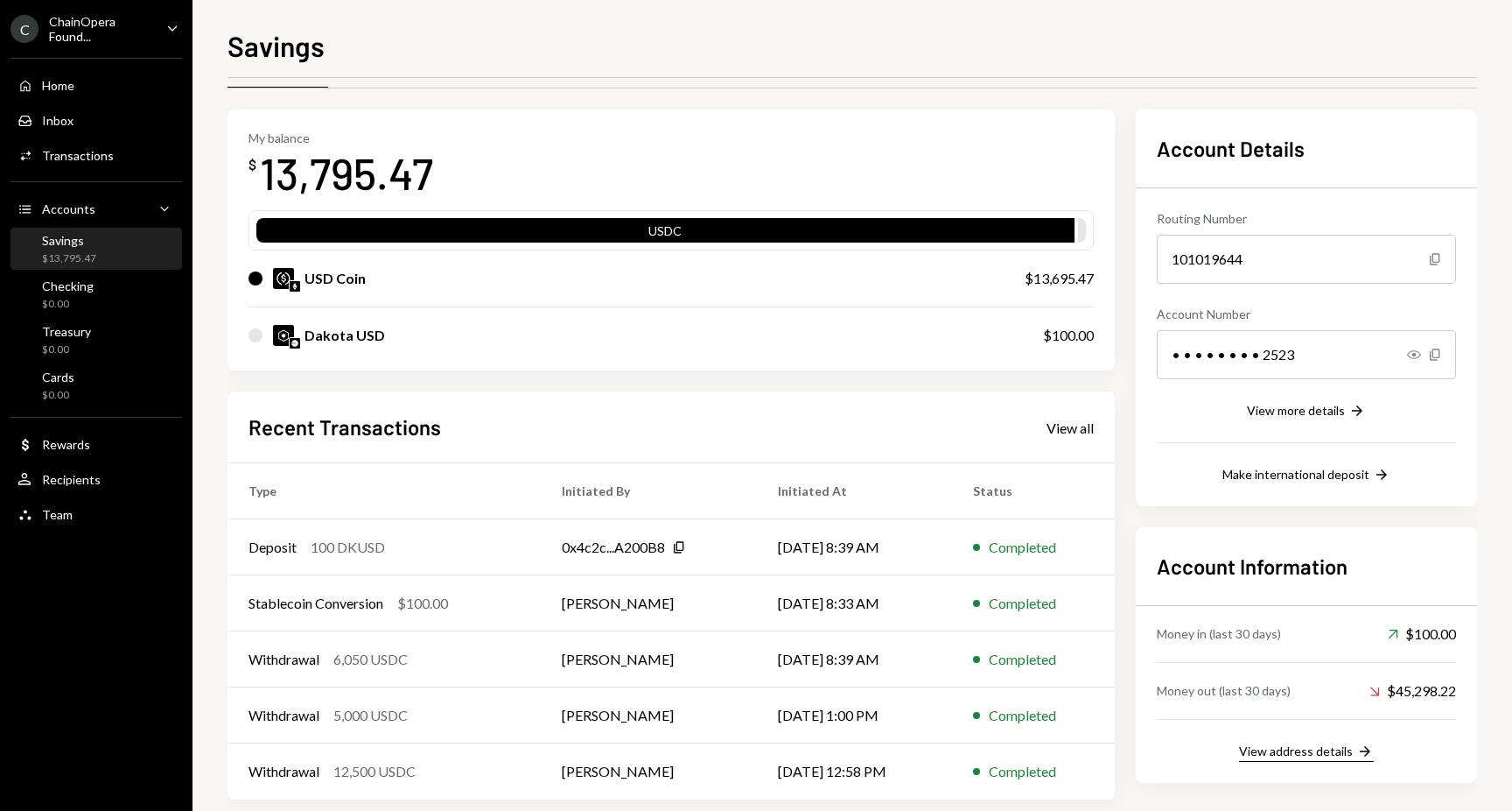
scroll to position [74, 0]
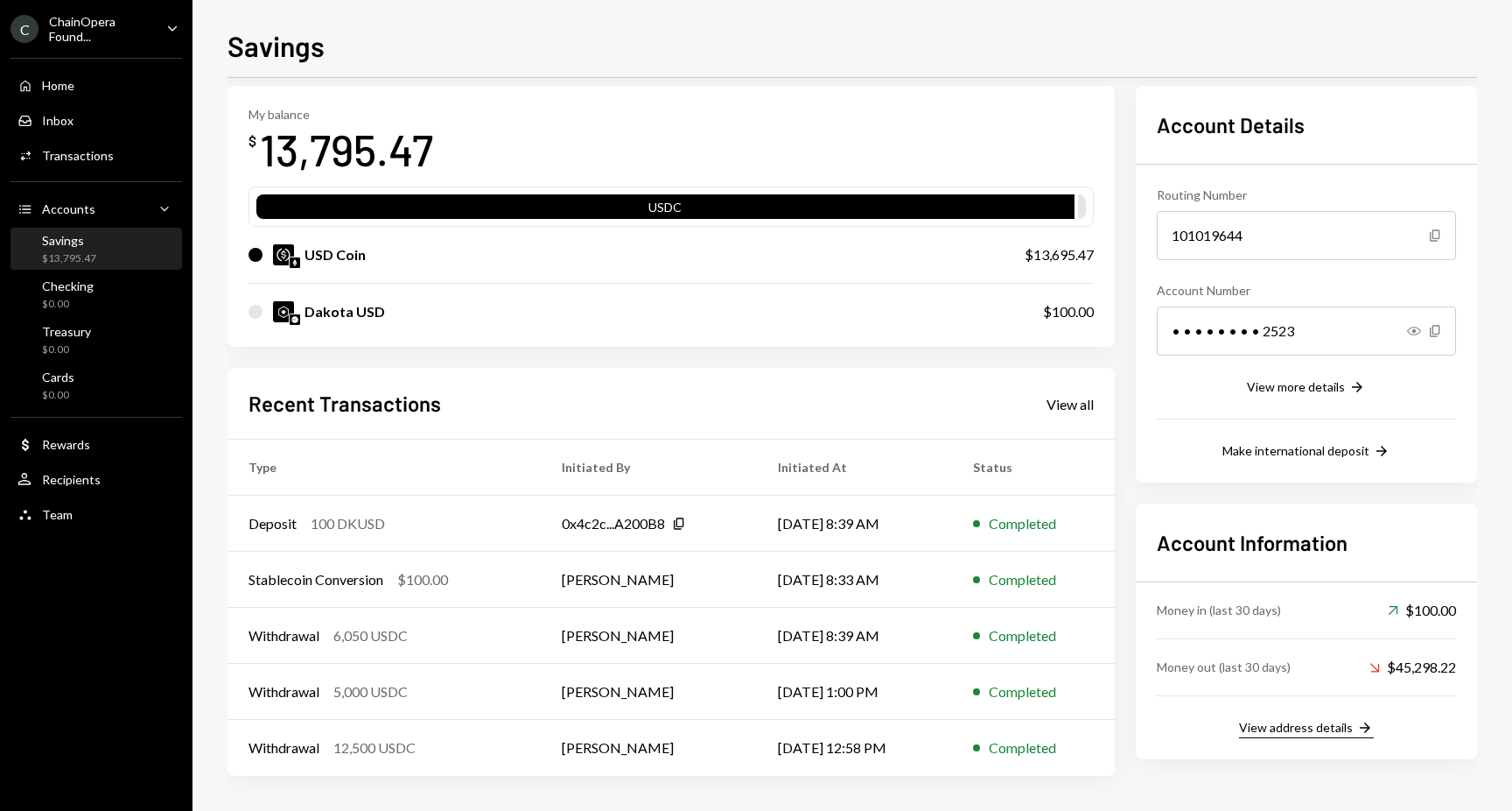
click at [1316, 728] on div "View address details" at bounding box center [1296, 727] width 114 height 15
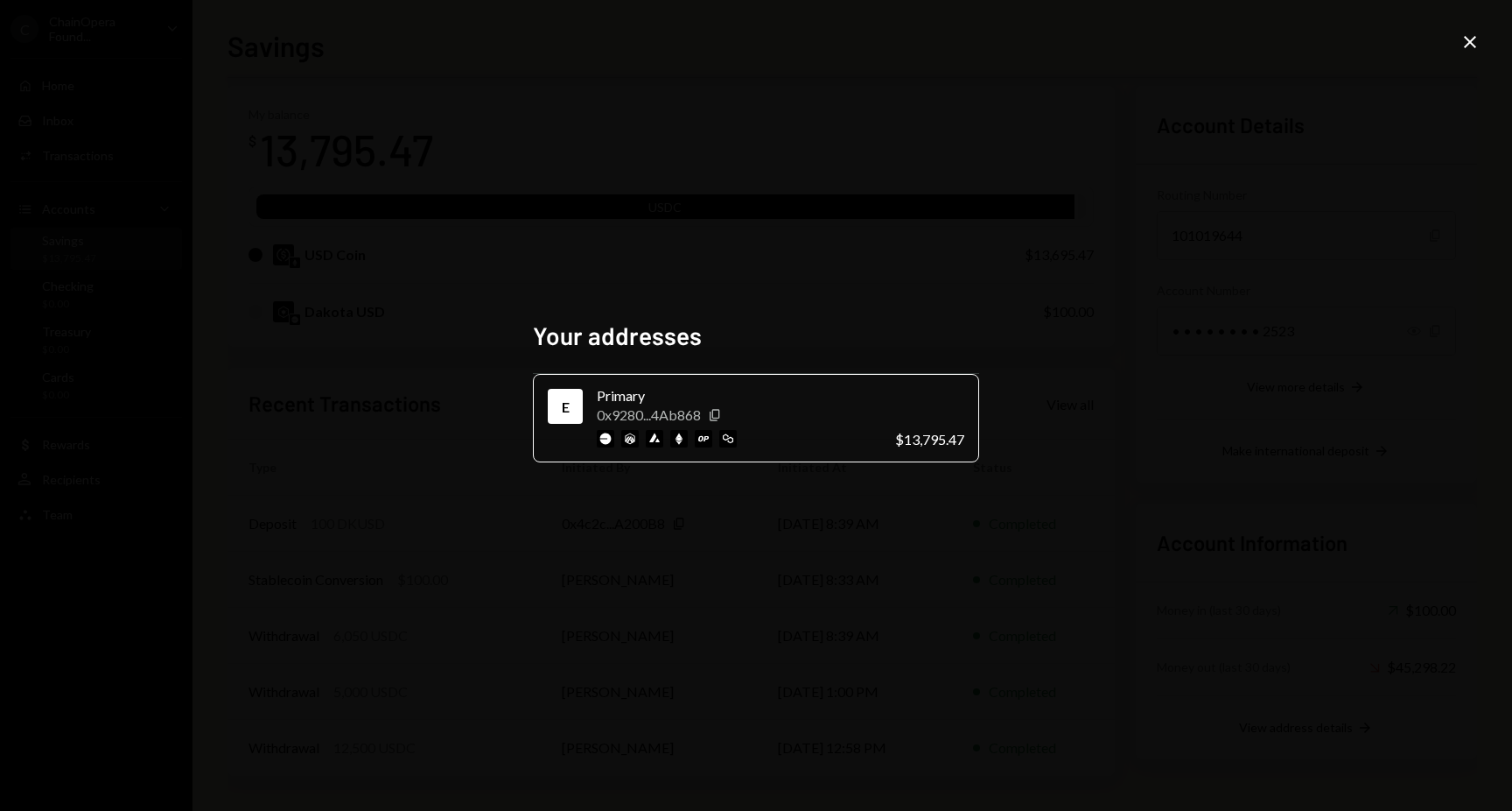
click at [1466, 47] on icon "Close" at bounding box center [1470, 41] width 21 height 21
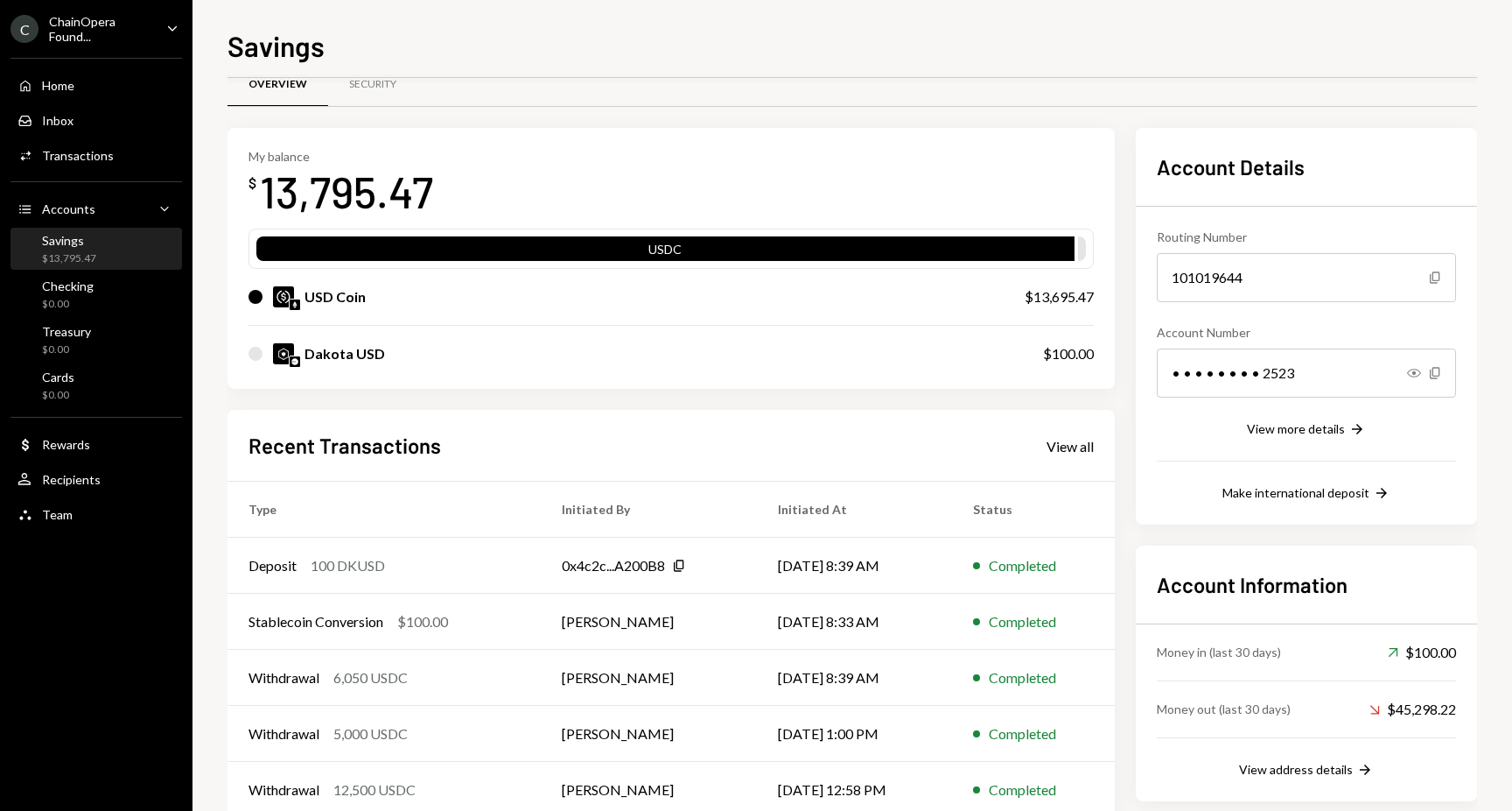
scroll to position [24, 0]
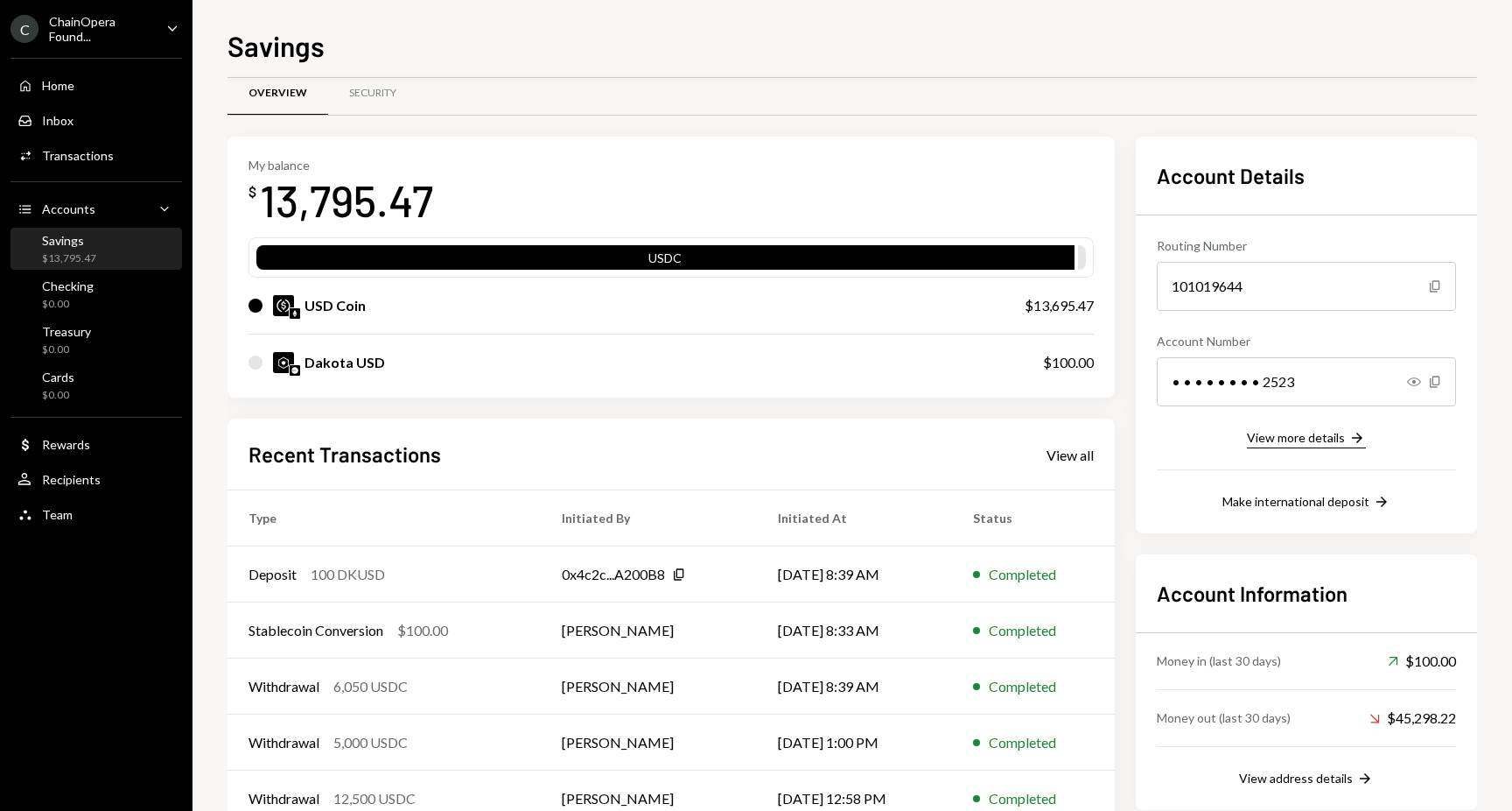
click at [1327, 430] on div "View more details" at bounding box center [1295, 437] width 98 height 15
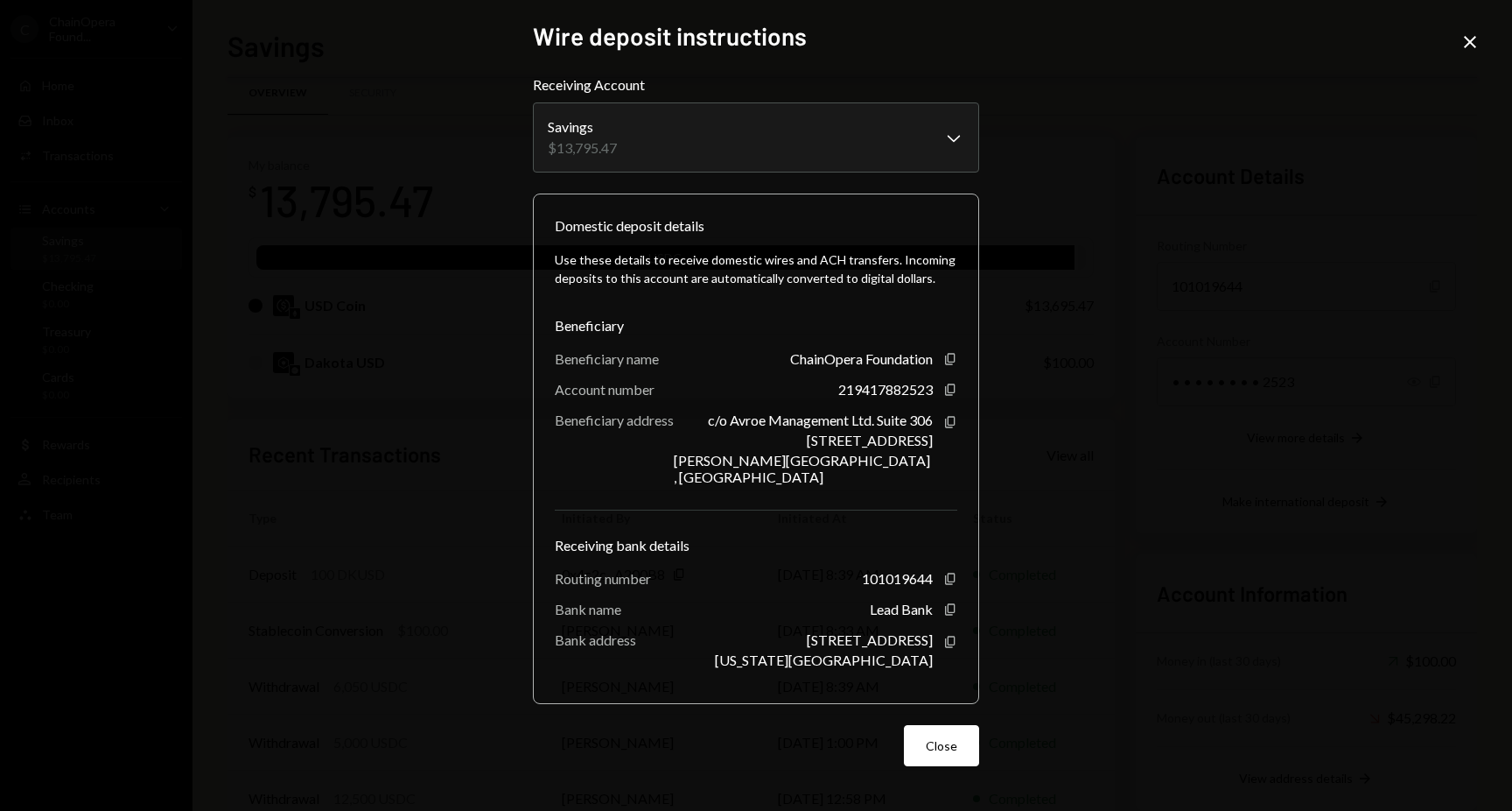
click at [1473, 42] on icon "Close" at bounding box center [1470, 41] width 21 height 21
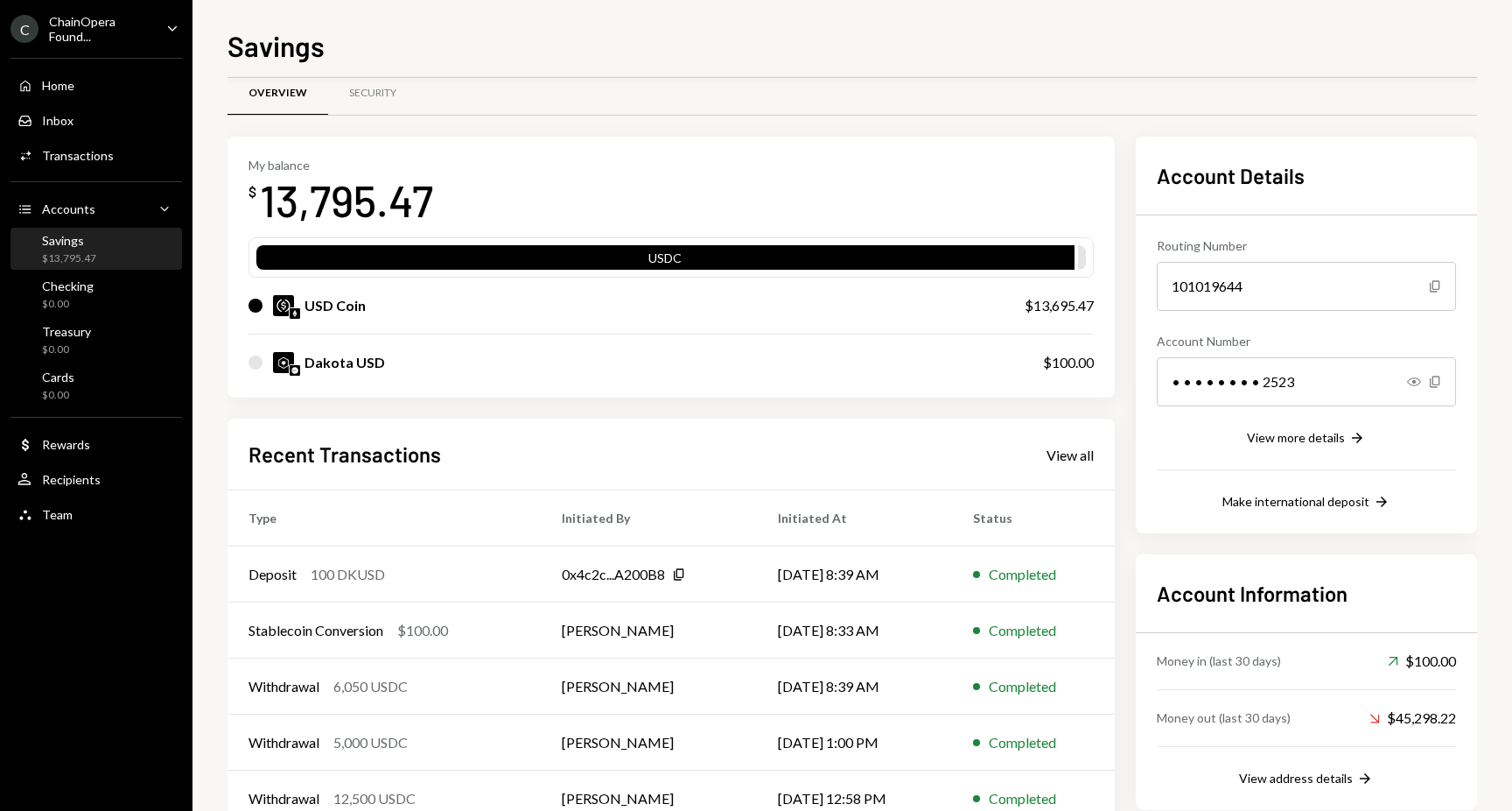
scroll to position [74, 0]
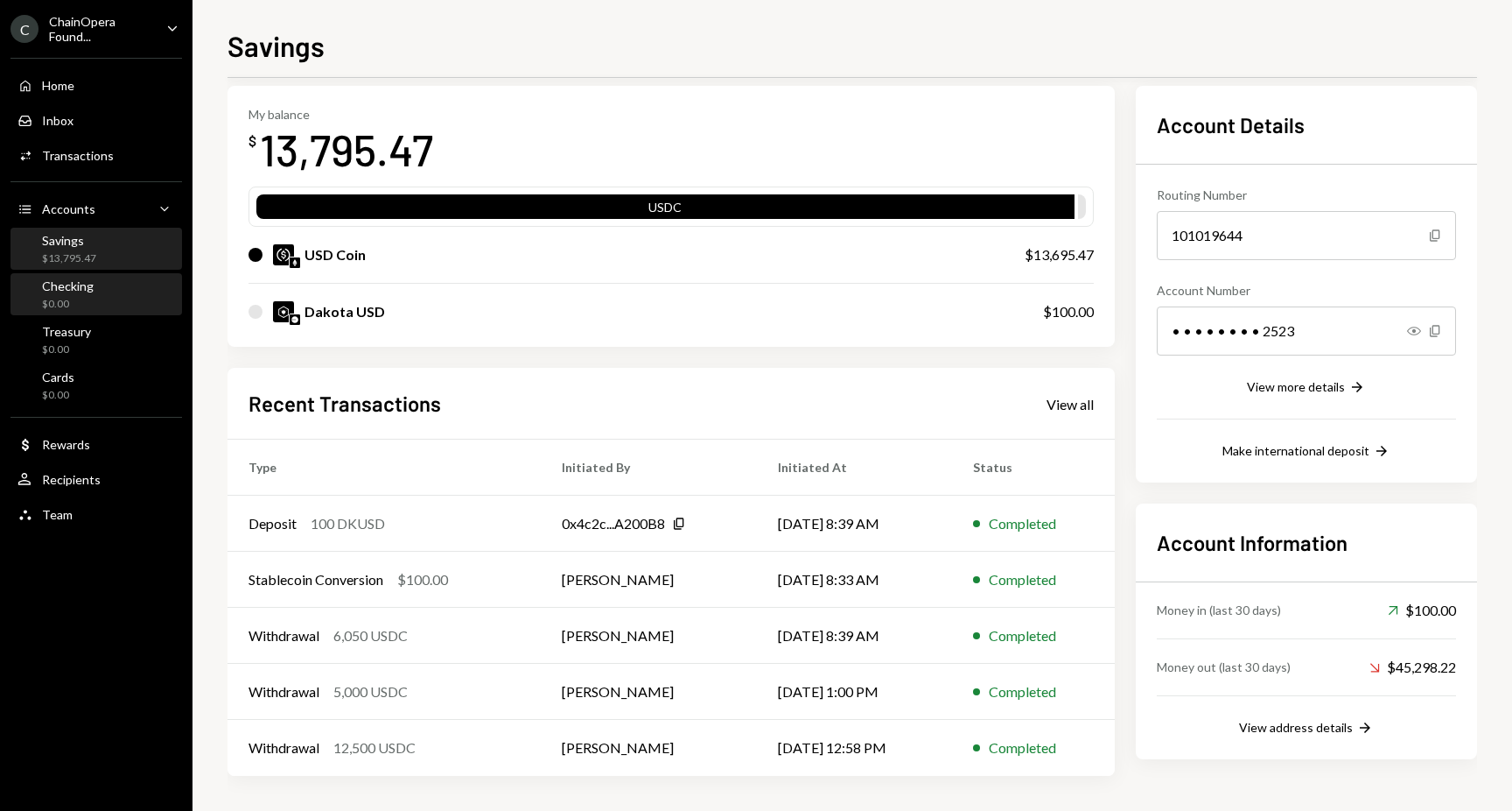
click at [112, 288] on div "Checking $0.00" at bounding box center [96, 295] width 158 height 33
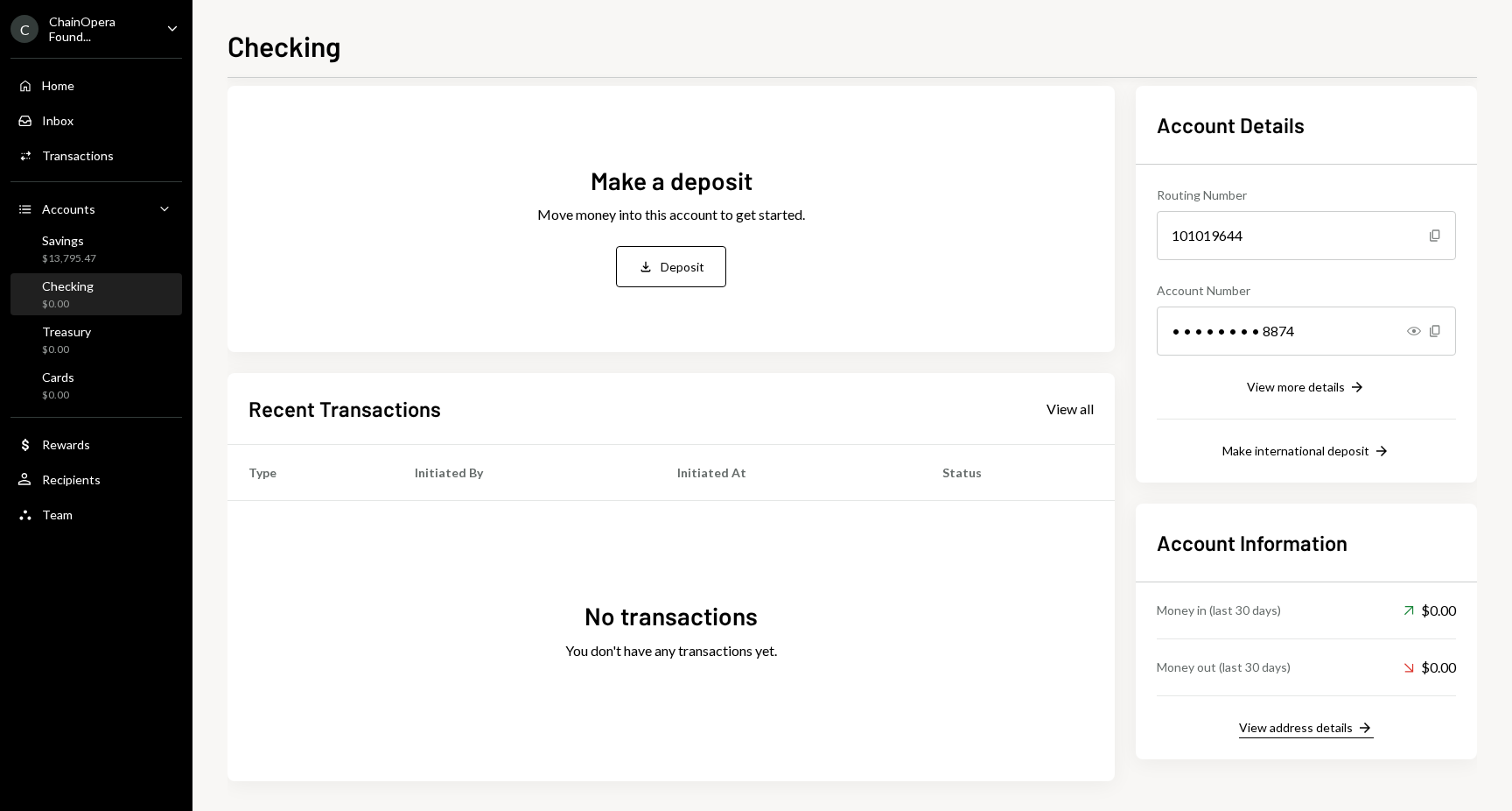
click at [1316, 728] on div "View address details" at bounding box center [1296, 727] width 114 height 15
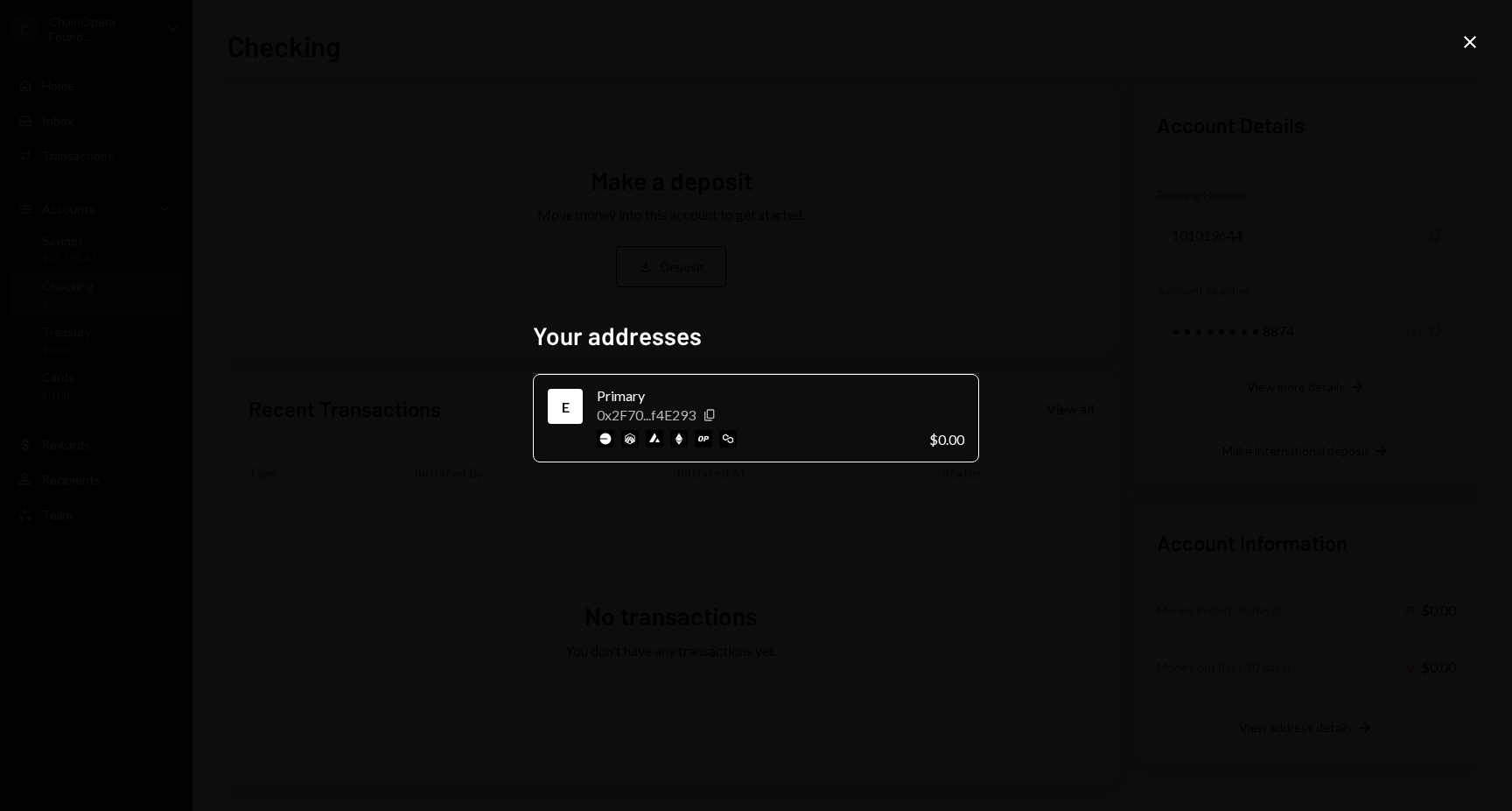
click at [1457, 44] on div "Your addresses E Primary 0x2F70...f4E293 Copy $0.00 Close" at bounding box center [756, 405] width 1512 height 811
click at [1462, 45] on icon "Close" at bounding box center [1470, 41] width 21 height 21
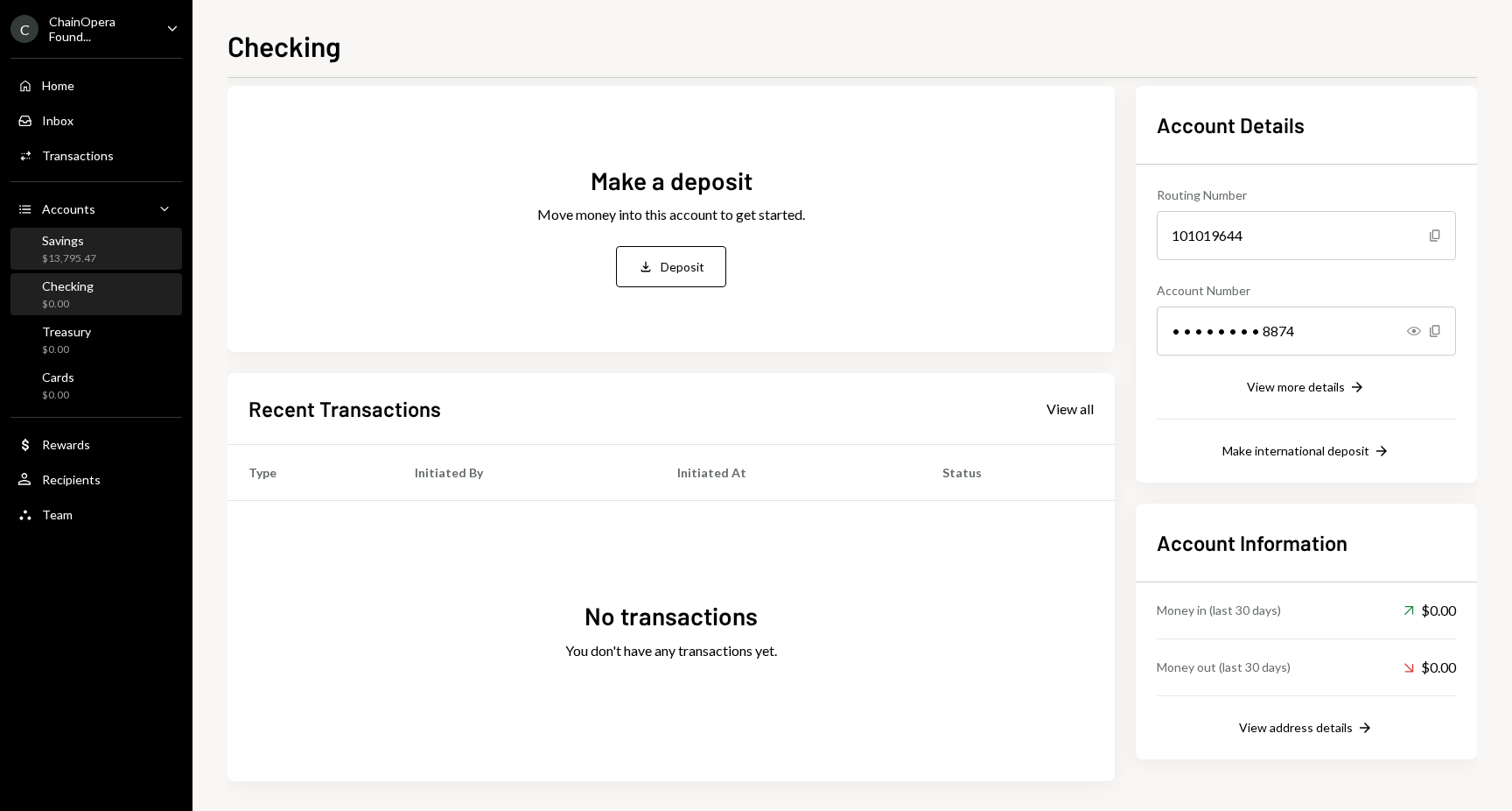
click at [112, 250] on div "Savings $13,795.47" at bounding box center [96, 250] width 158 height 33
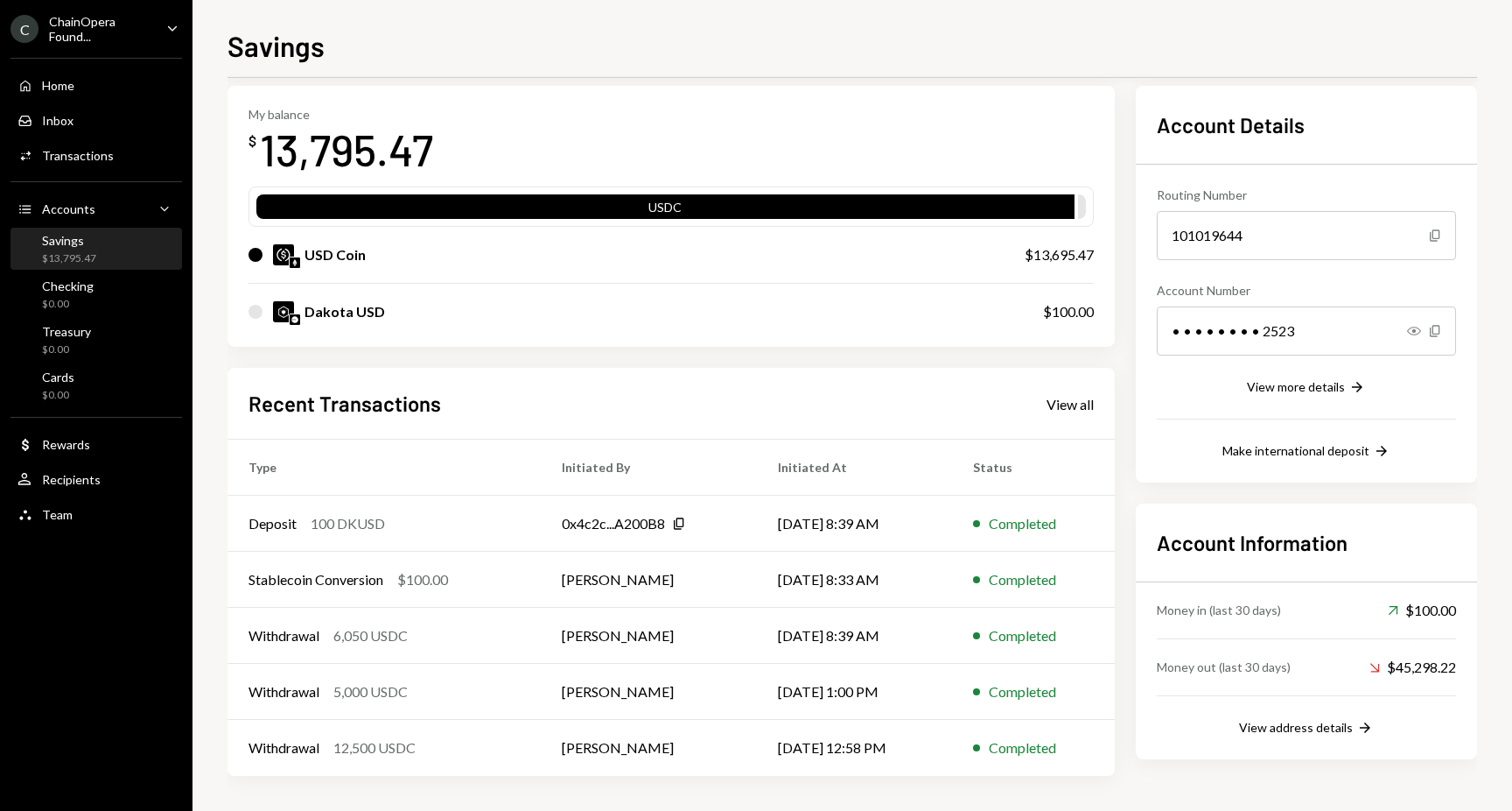
click at [747, 209] on div "USDC" at bounding box center [665, 209] width 818 height 25
click at [672, 210] on div "USDC" at bounding box center [665, 209] width 818 height 25
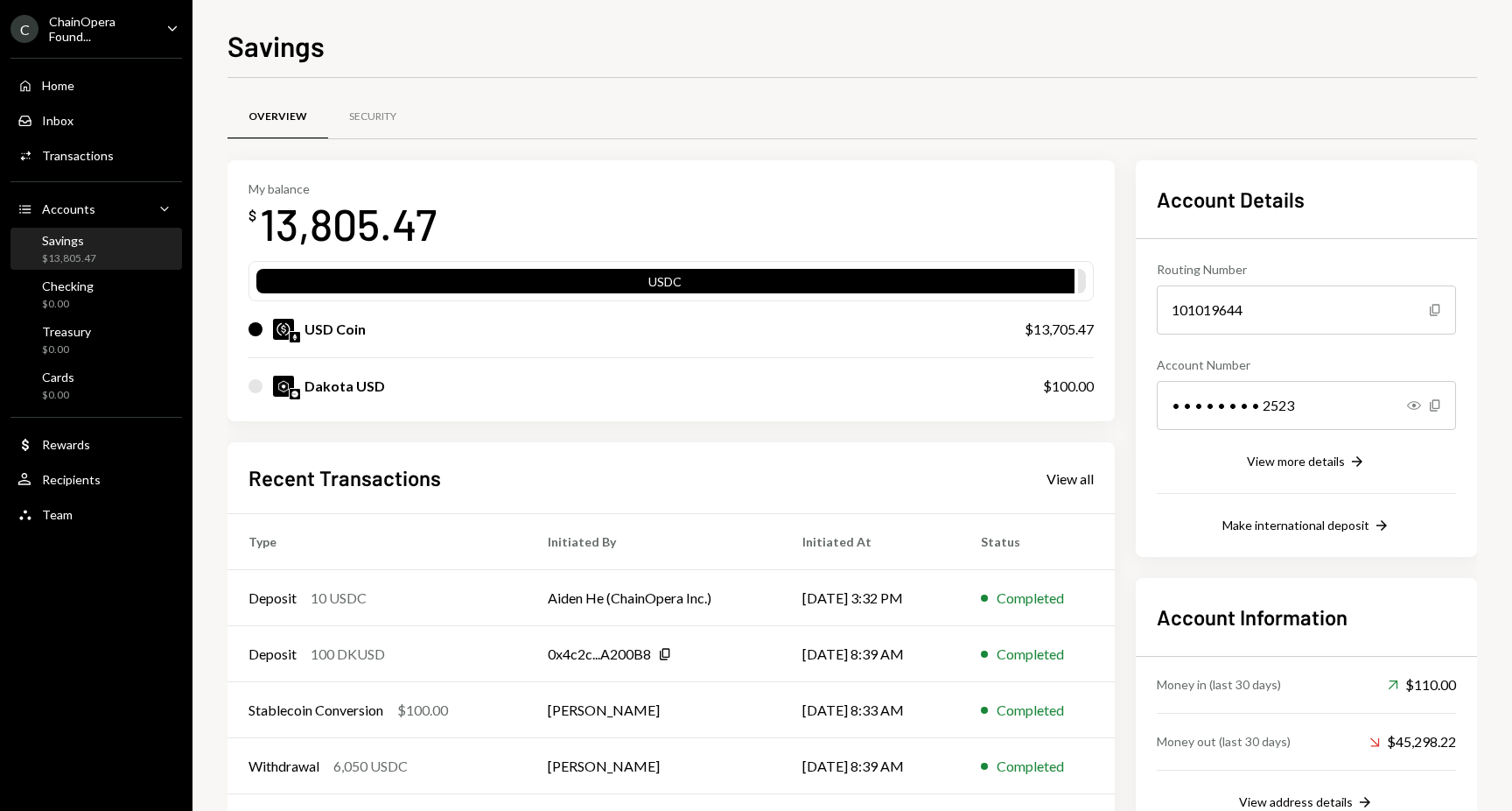
click at [1120, 599] on div "My balance $ 13,805.47 USDC USD Coin $13,705.47 Dakota USD $100.00 Recent Trans…" at bounding box center [852, 504] width 1249 height 690
click at [98, 478] on div "User Recipients" at bounding box center [96, 479] width 158 height 16
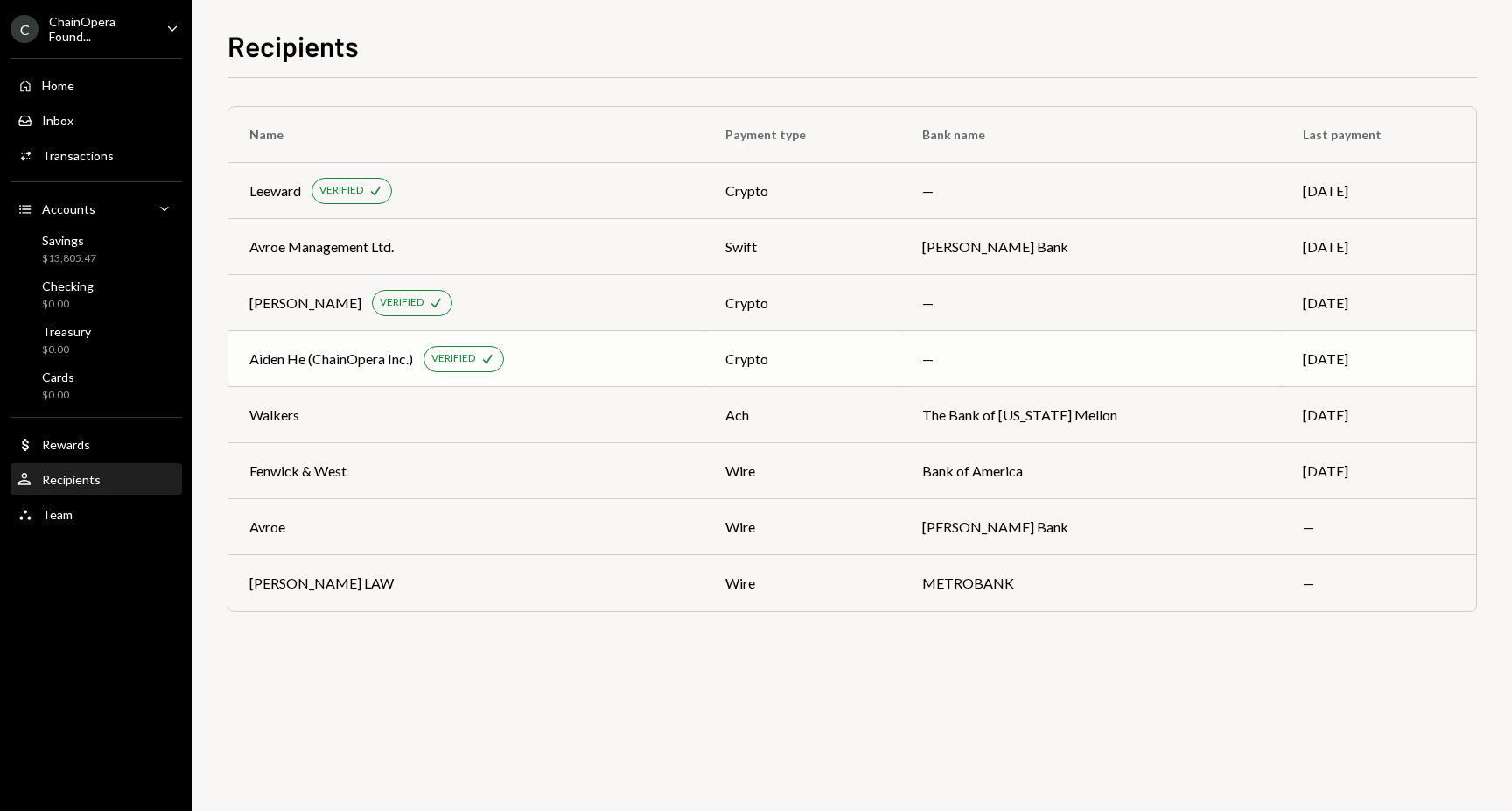
click at [386, 353] on div "Aiden He (ChainOpera Inc.)" at bounding box center [331, 358] width 163 height 21
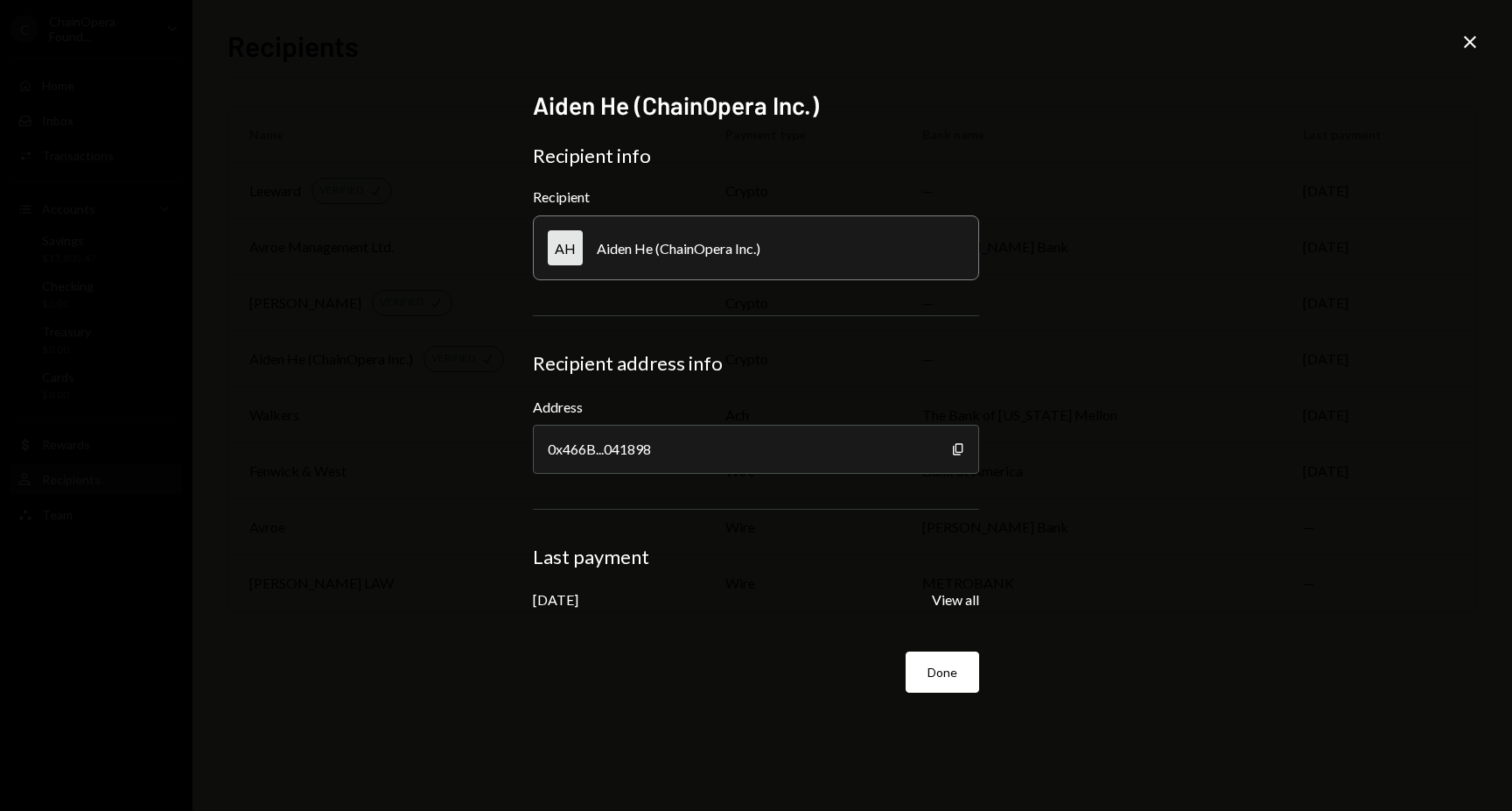
click at [756, 252] on div "Aiden He (ChainOpera Inc.)" at bounding box center [678, 248] width 163 height 17
drag, startPoint x: 773, startPoint y: 248, endPoint x: 656, endPoint y: 246, distance: 117.0
click at [656, 246] on div "AH Aiden He (ChainOpera Inc.)" at bounding box center [756, 247] width 446 height 65
click at [656, 246] on div "Aiden He (ChainOpera Inc.)" at bounding box center [678, 248] width 163 height 17
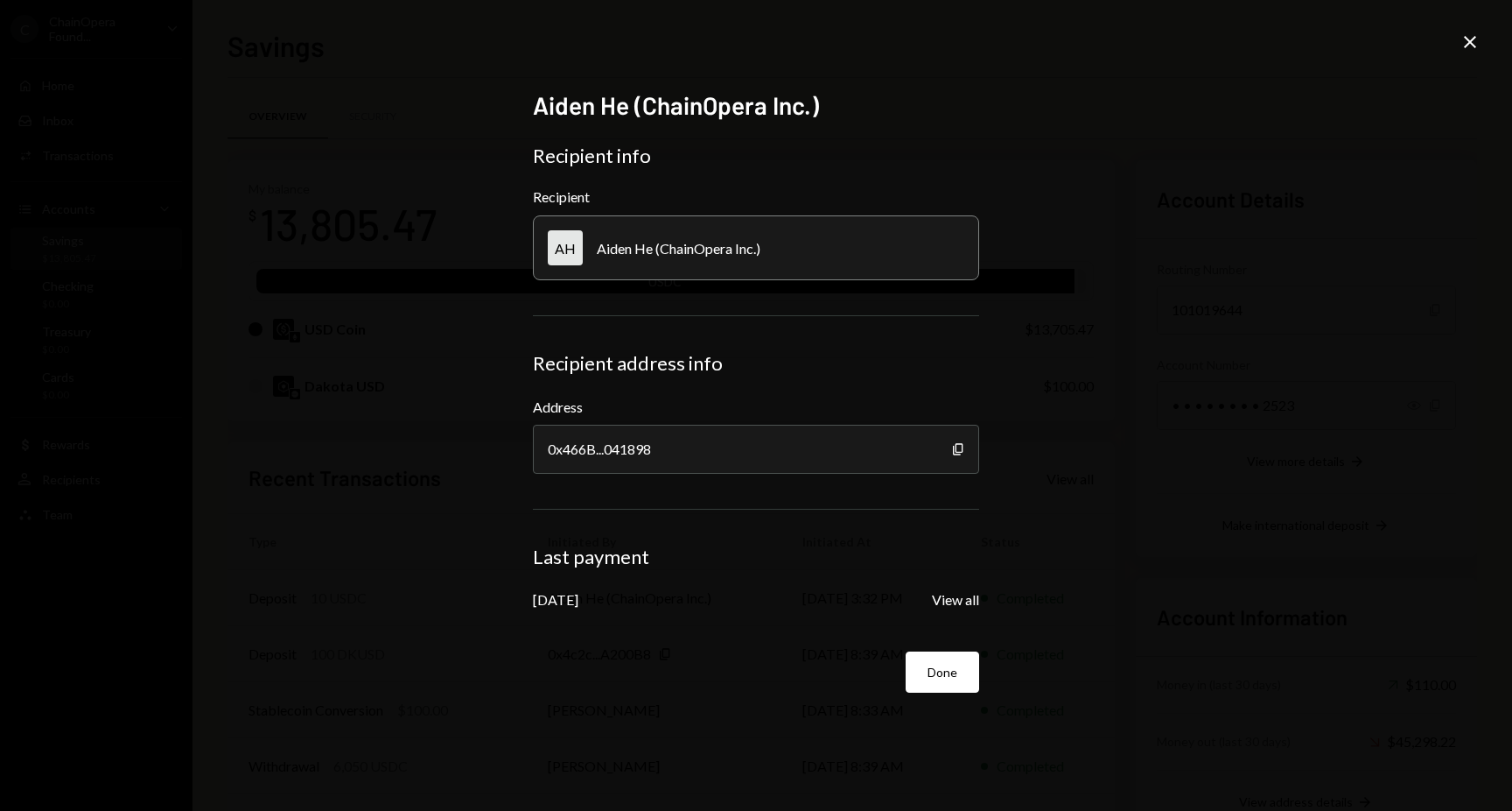
click at [1473, 46] on icon at bounding box center [1470, 41] width 12 height 12
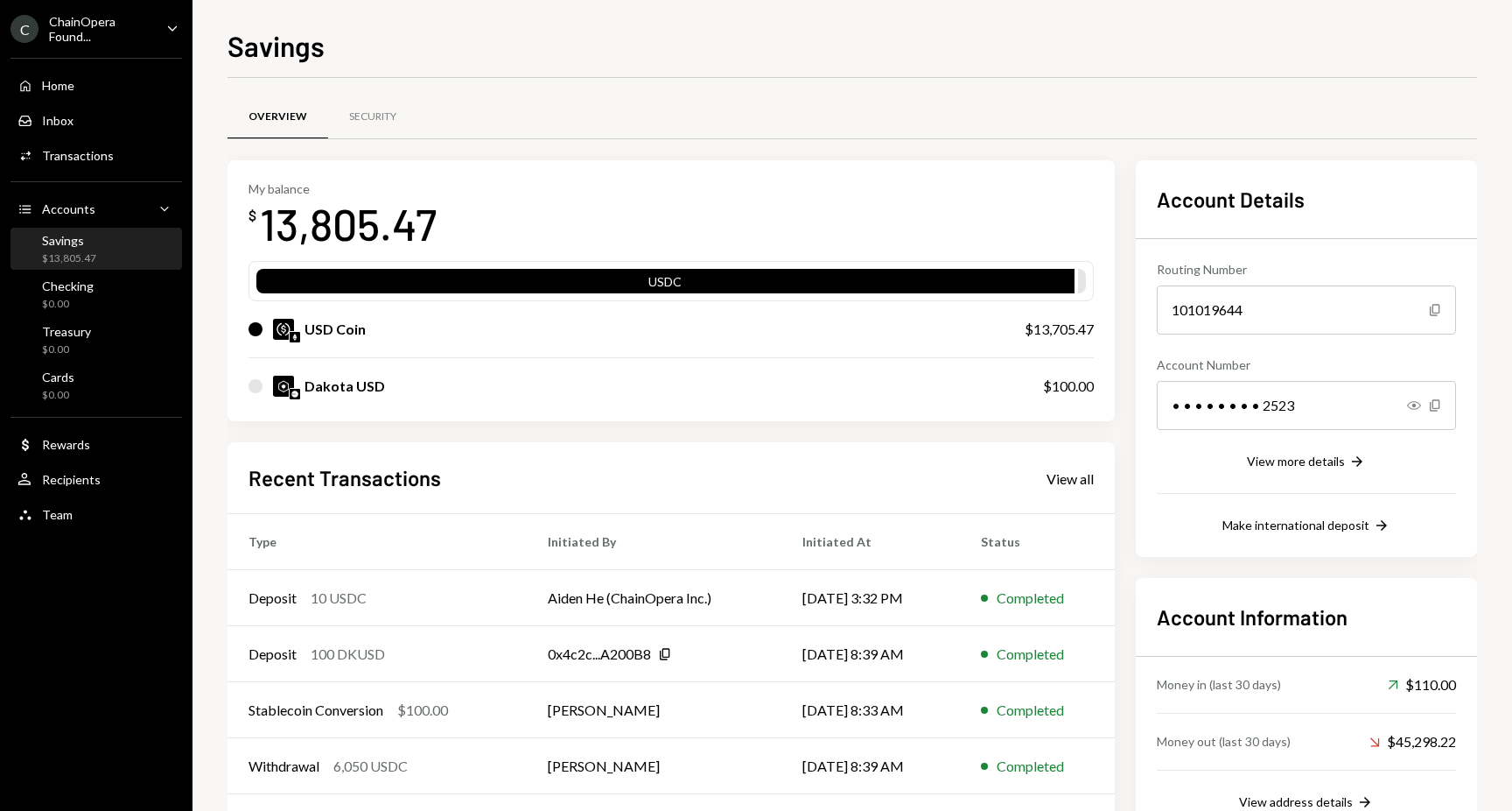
click at [89, 256] on div "$13,805.47" at bounding box center [69, 259] width 54 height 15
click at [1484, 451] on div "Savings Overview Security My balance $ 13,805.47 USDC USD Coin $13,705.47 Dakot…" at bounding box center [852, 405] width 1319 height 811
click at [72, 259] on div "$13,805.47" at bounding box center [69, 259] width 54 height 15
